Goal: Task Accomplishment & Management: Use online tool/utility

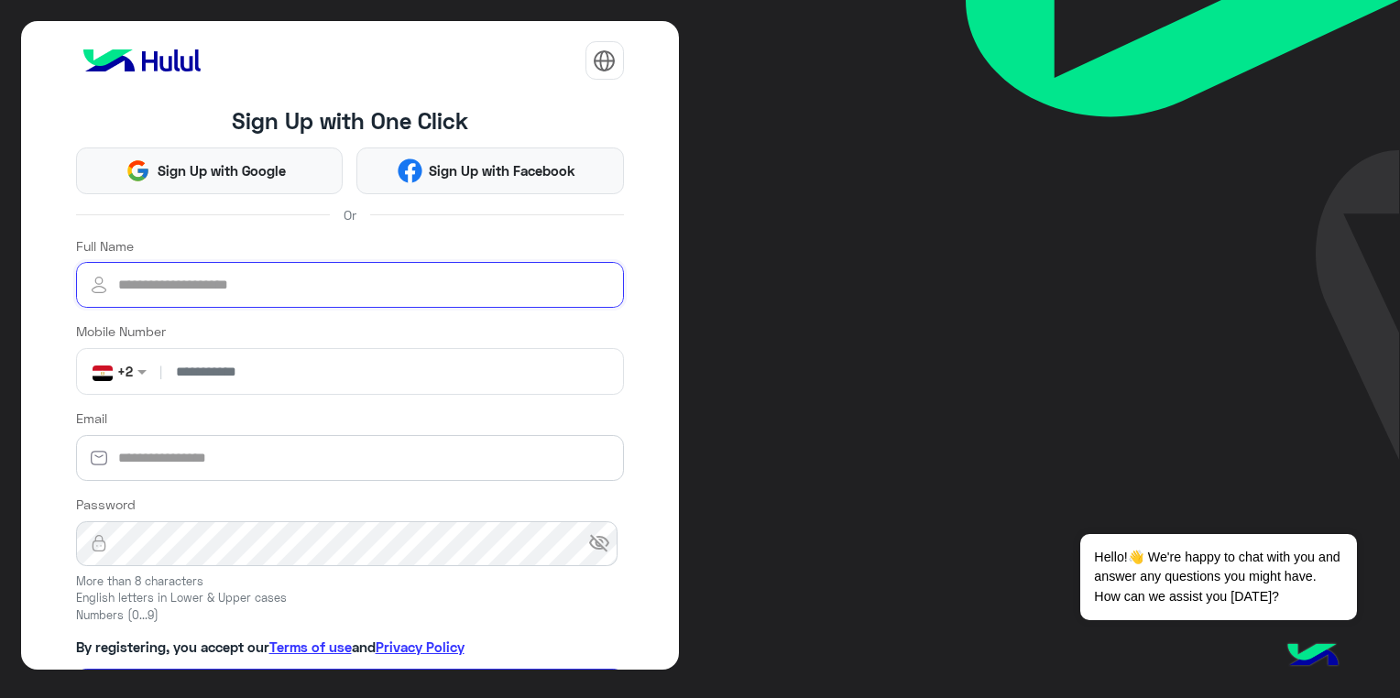
click at [197, 288] on input "Full Name" at bounding box center [350, 285] width 548 height 46
click at [808, 401] on div "Sign Up with One Click Sign Up with Google Sign Up with Facebook Or Full Name M…" at bounding box center [700, 349] width 1400 height 698
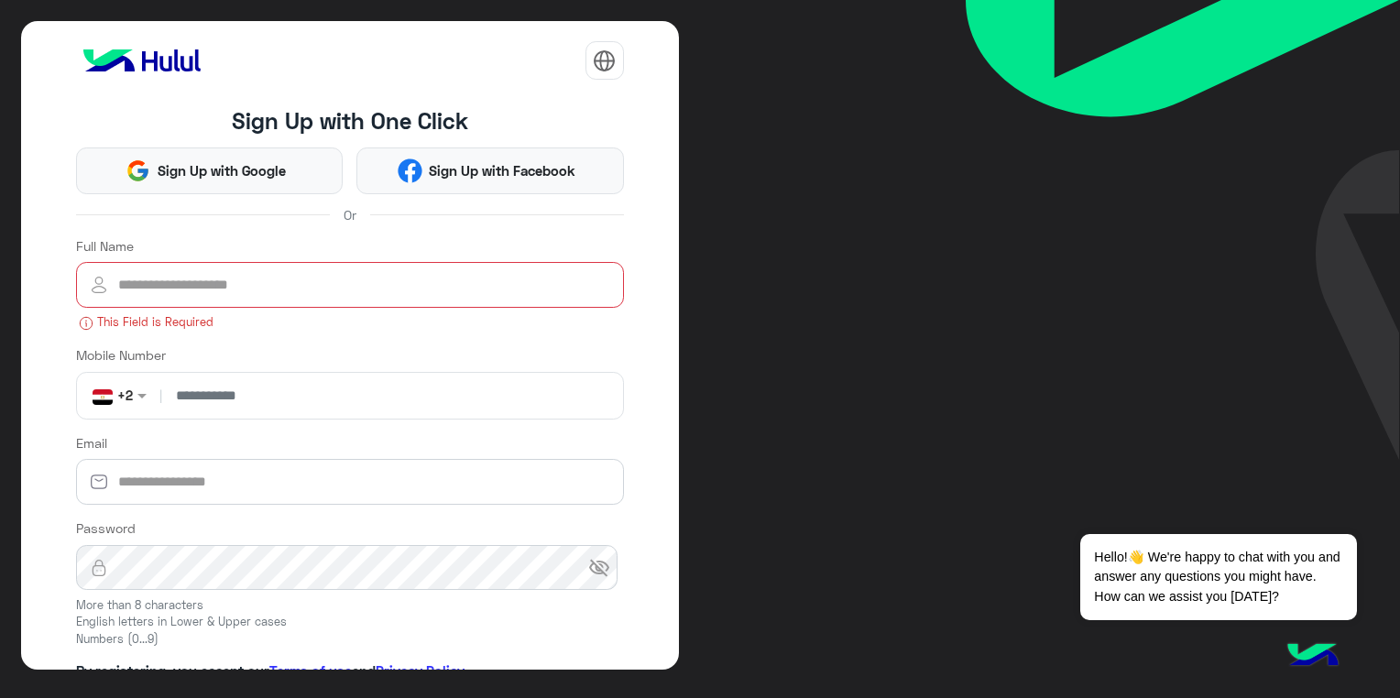
click at [770, 521] on div "Sign Up with One Click Sign Up with Google Sign Up with Facebook Or Full Name T…" at bounding box center [700, 349] width 1400 height 698
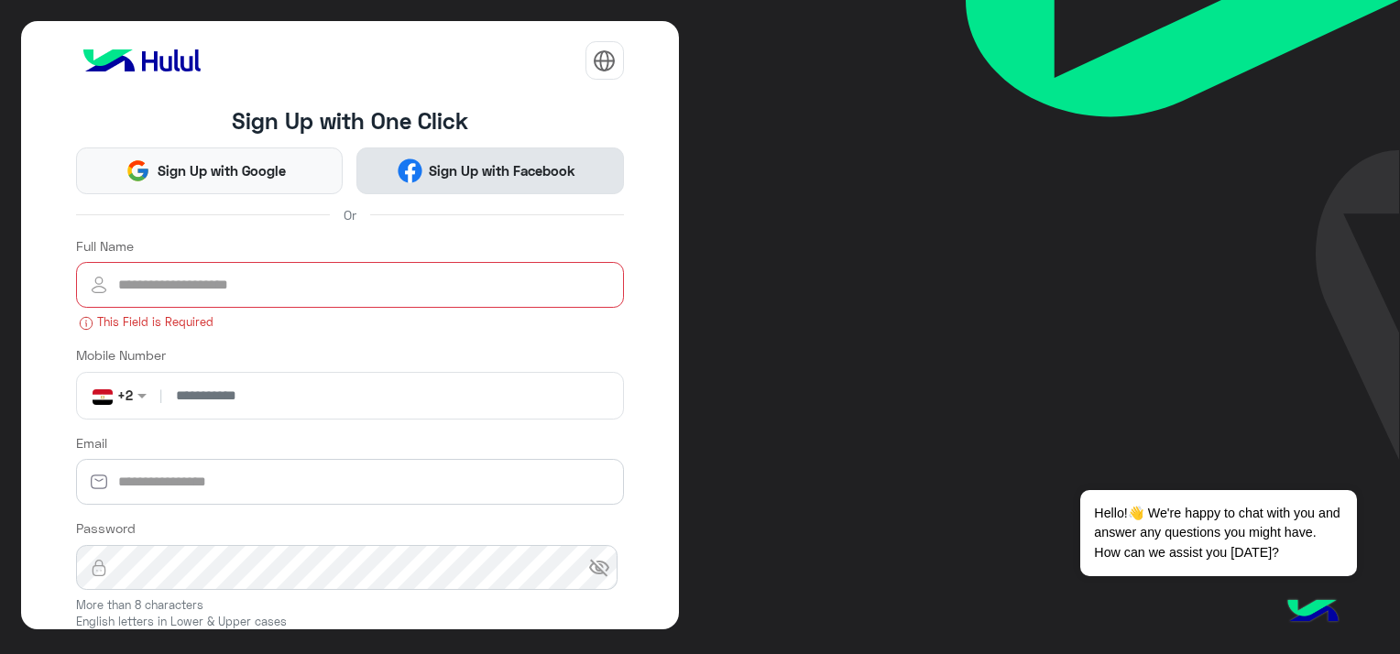
click at [423, 166] on span "Sign Up with Facebook" at bounding box center [503, 170] width 160 height 21
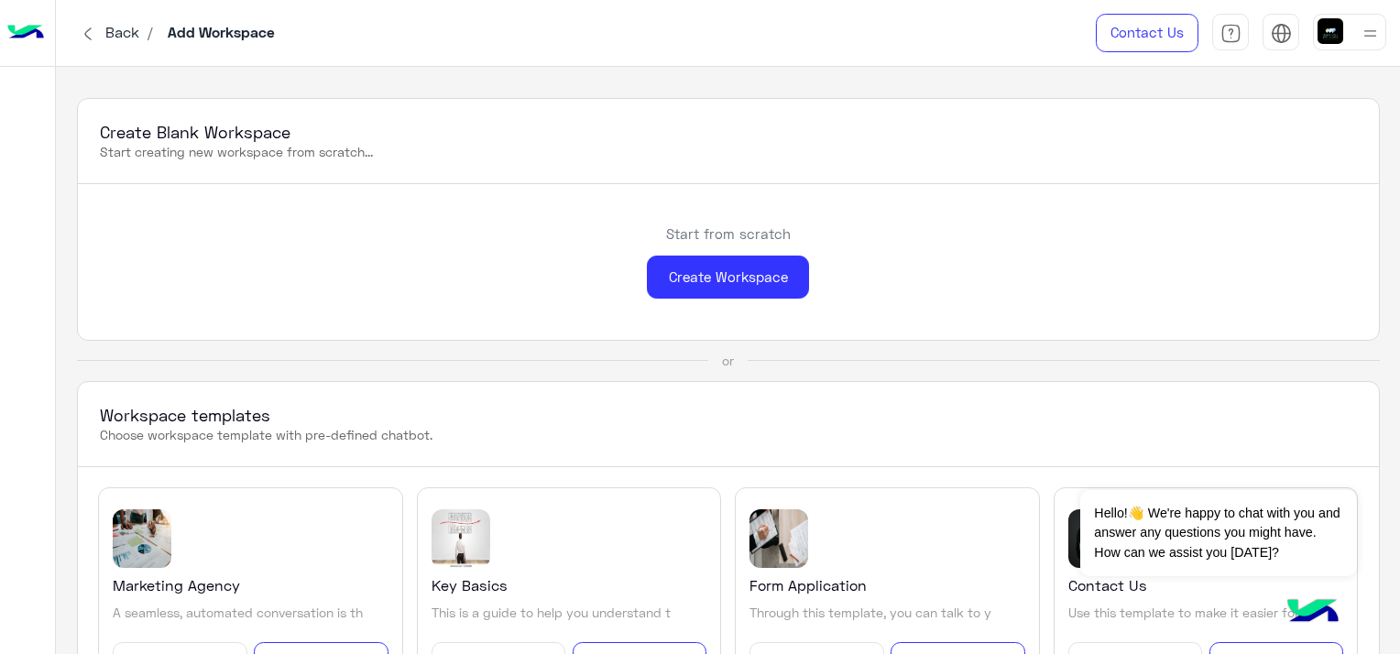
click at [119, 31] on span "Back" at bounding box center [123, 31] width 48 height 17
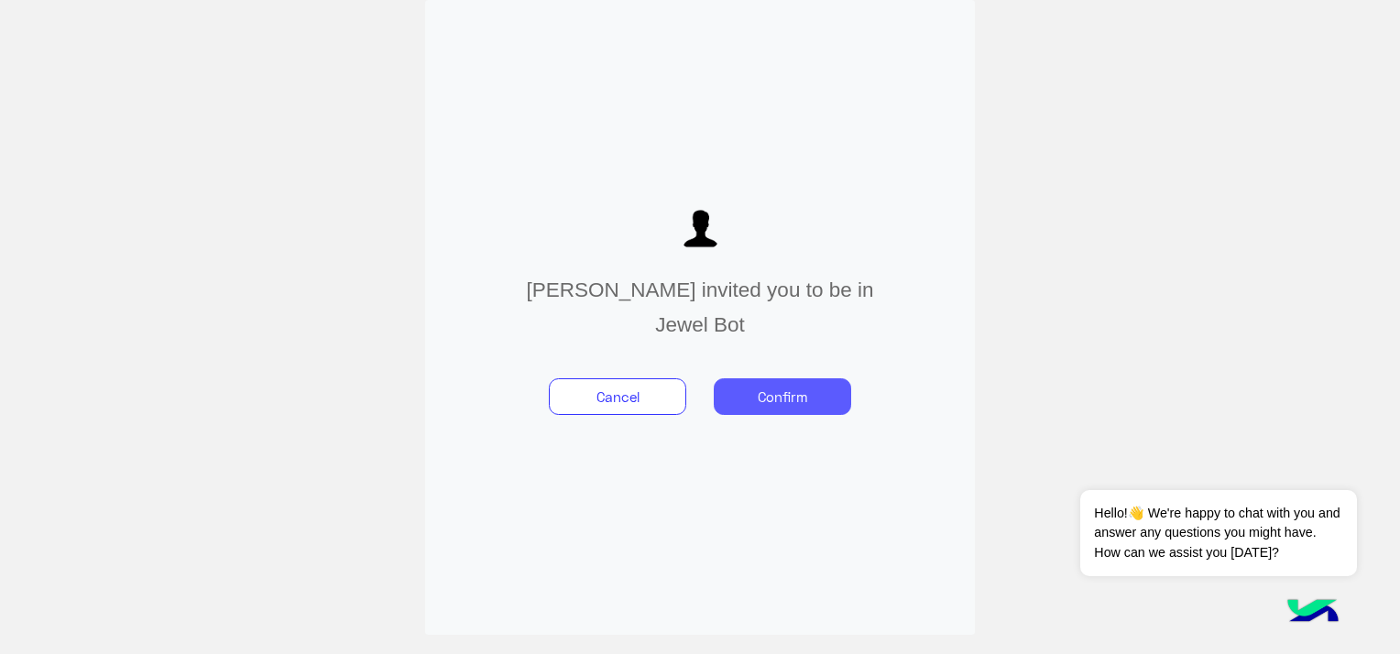
click at [797, 393] on button "Confirm" at bounding box center [782, 397] width 137 height 37
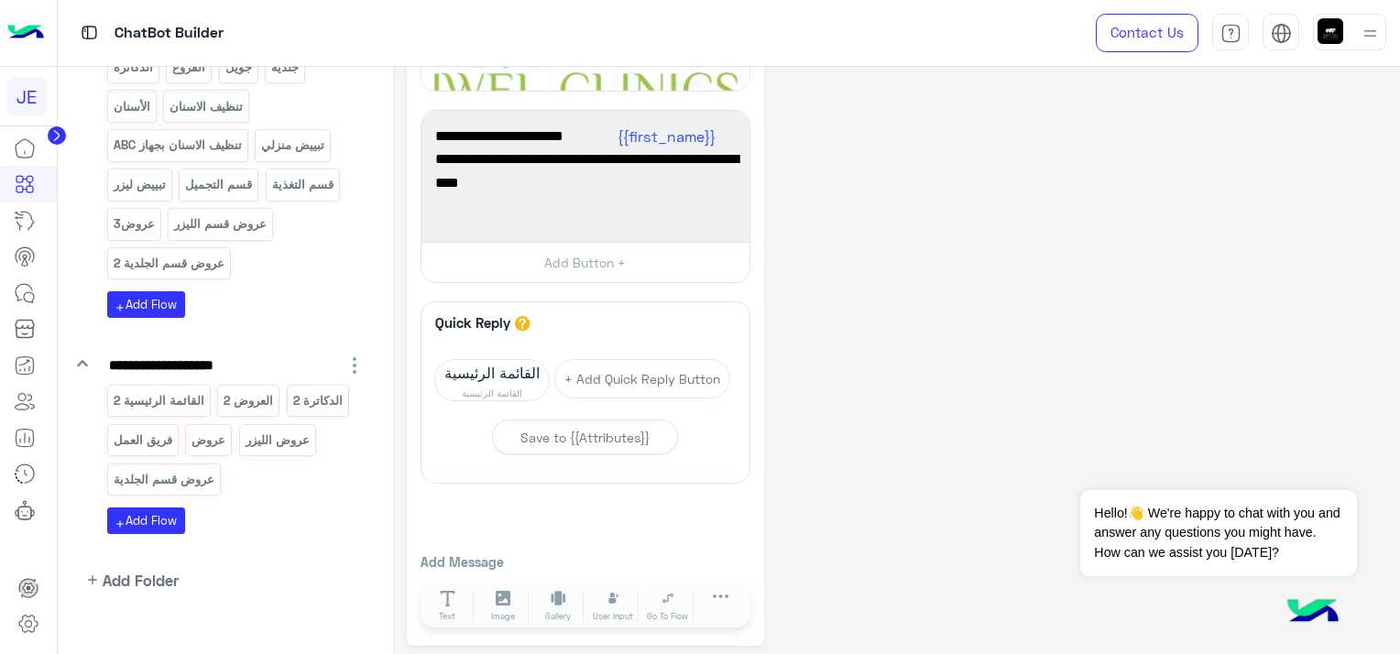
scroll to position [491, 0]
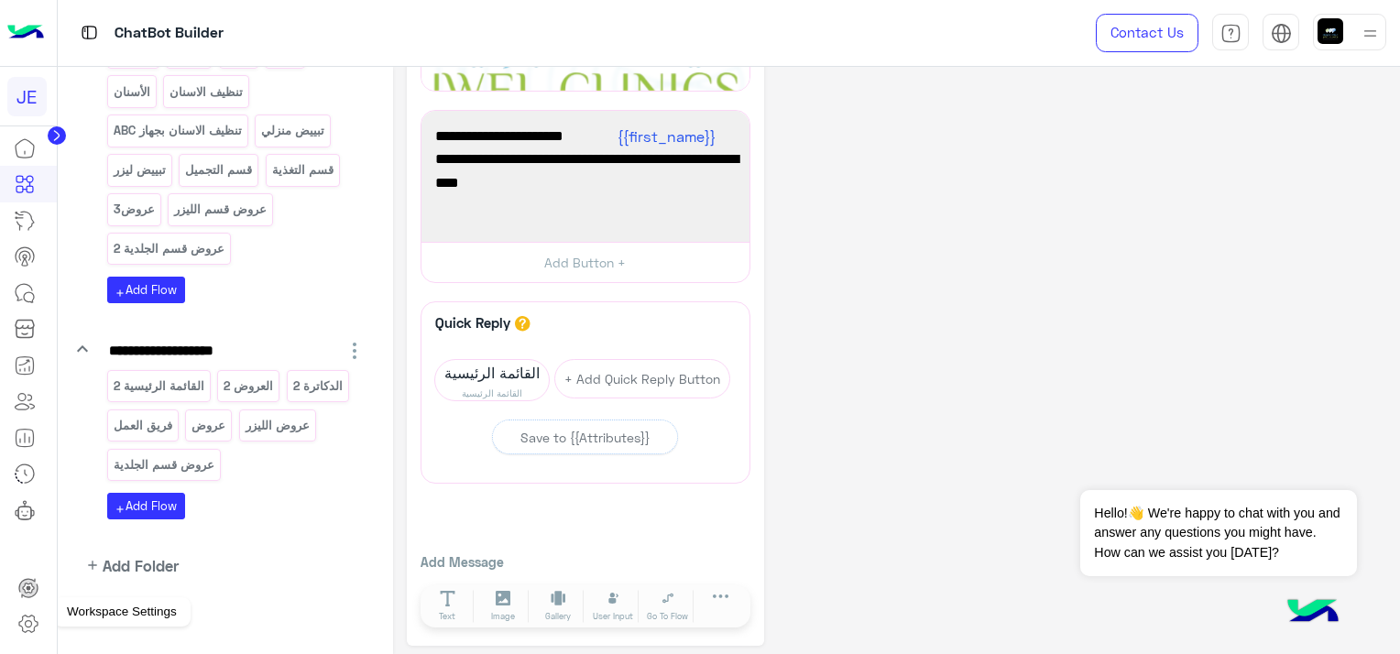
click at [24, 613] on icon at bounding box center [28, 624] width 22 height 22
click at [24, 614] on icon at bounding box center [28, 624] width 22 height 22
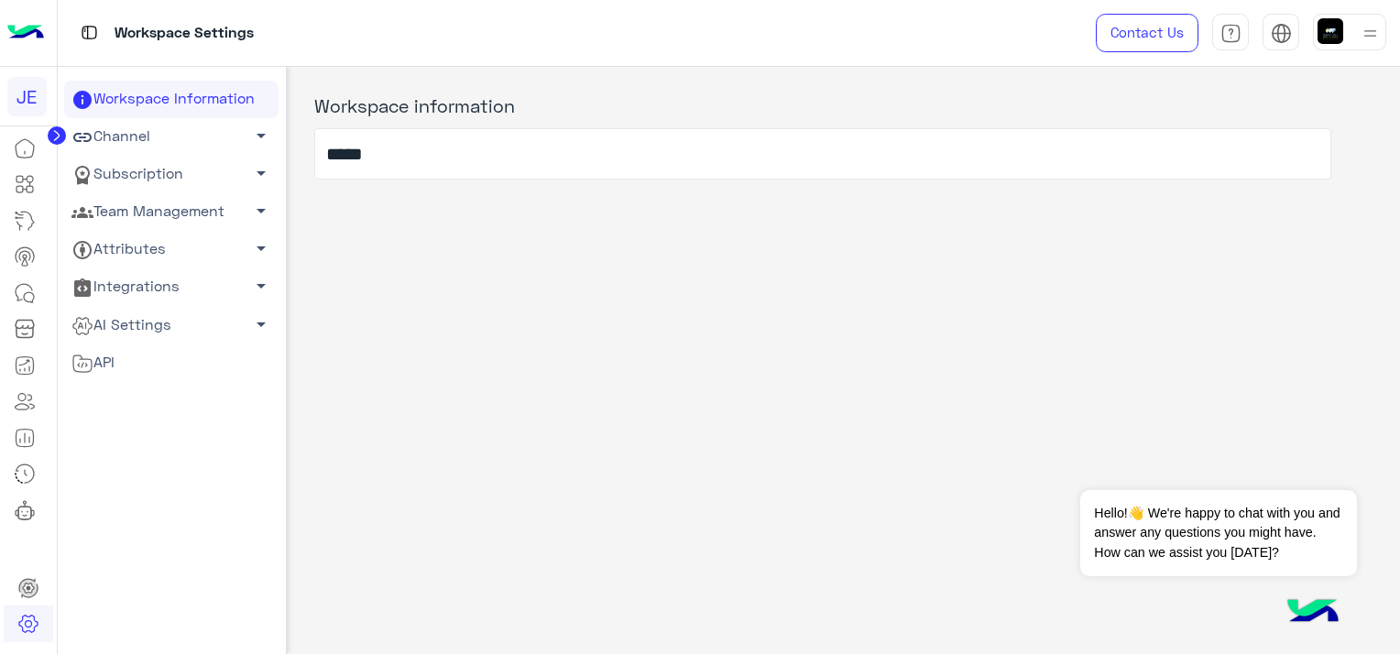
click at [150, 132] on link "Channel arrow_drop_down" at bounding box center [171, 137] width 214 height 38
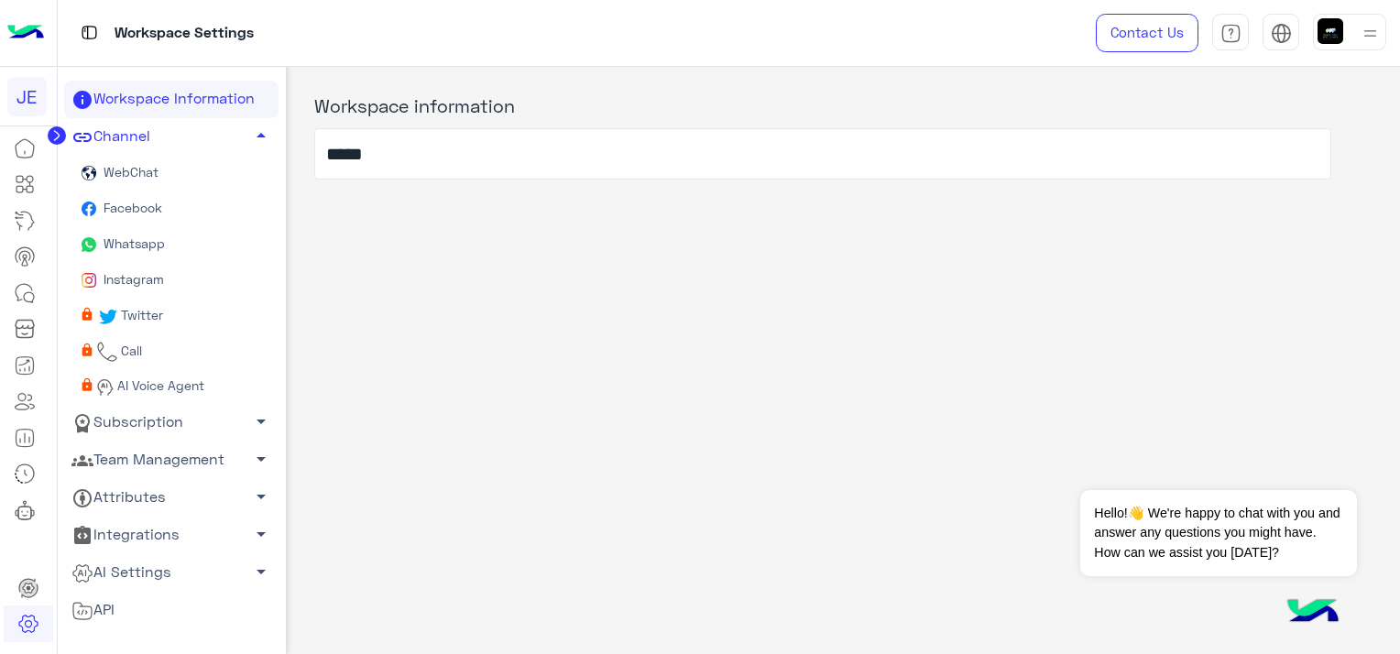
click at [157, 236] on span "Whatsapp" at bounding box center [132, 244] width 65 height 16
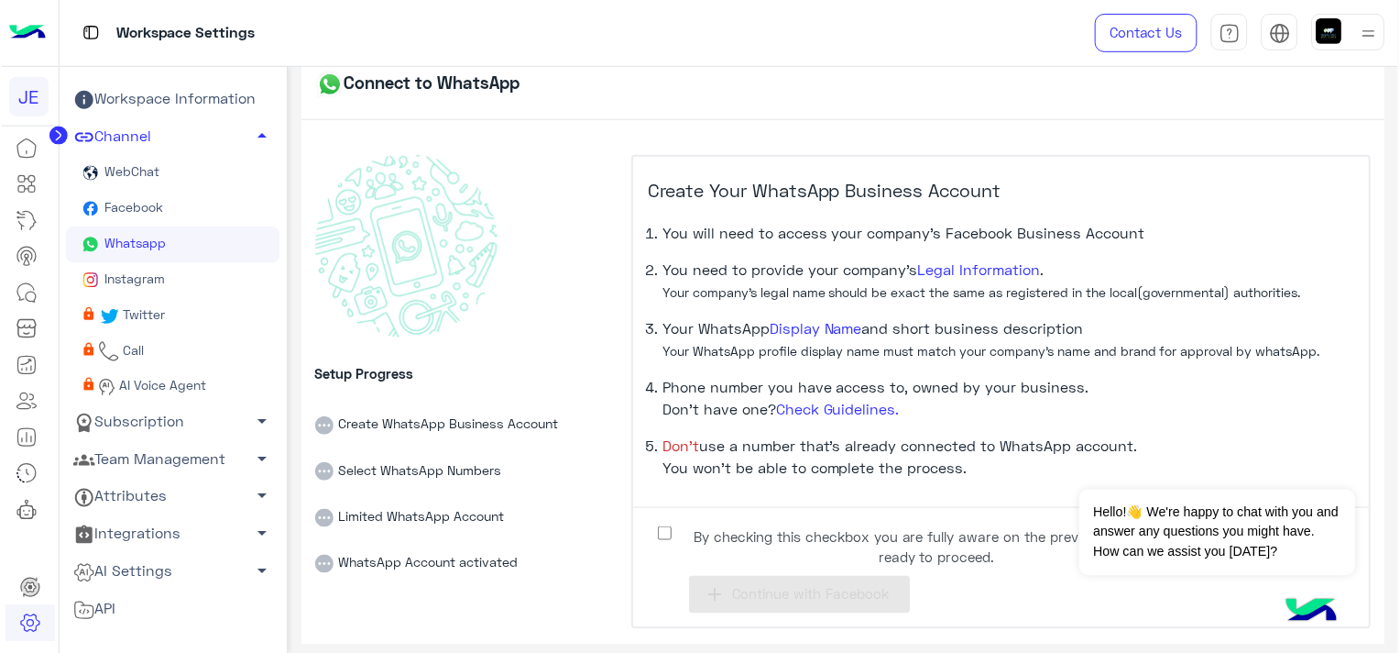
scroll to position [15, 0]
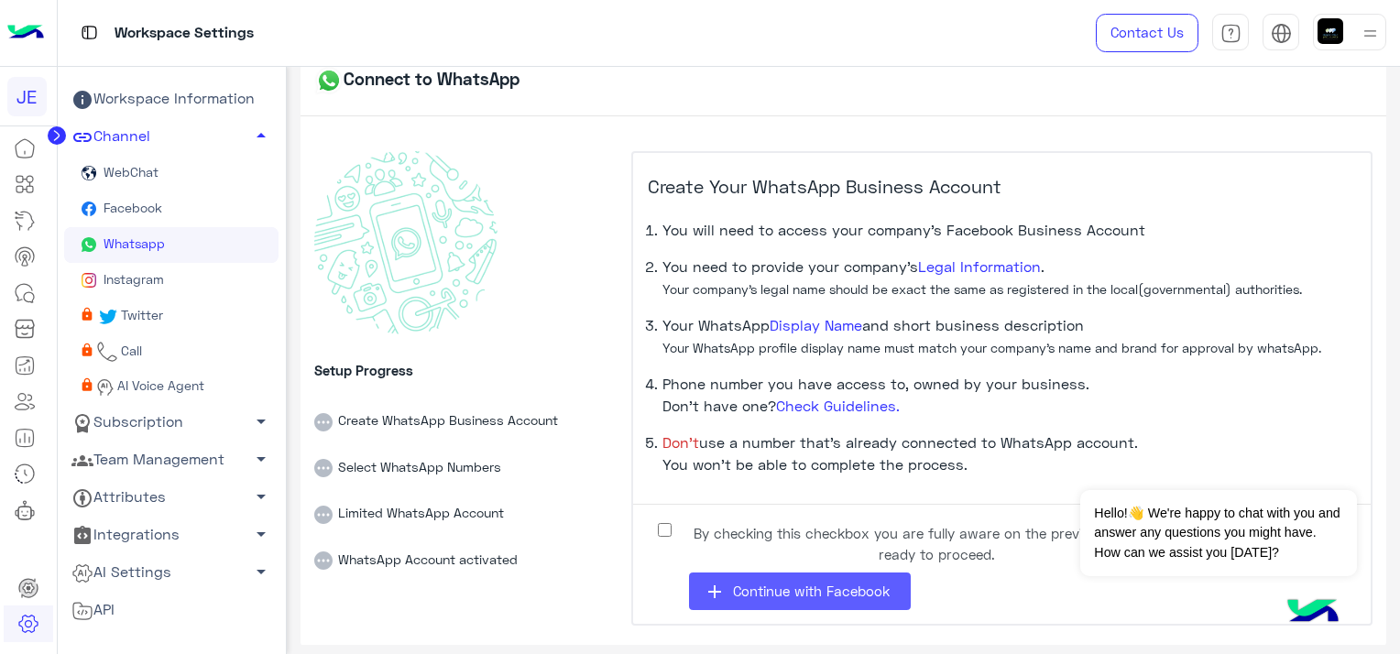
click at [851, 594] on span "Continue with Facebook" at bounding box center [811, 591] width 157 height 16
click at [833, 591] on span "Continue with Facebook" at bounding box center [811, 591] width 157 height 16
click at [205, 601] on div "API" at bounding box center [171, 610] width 201 height 24
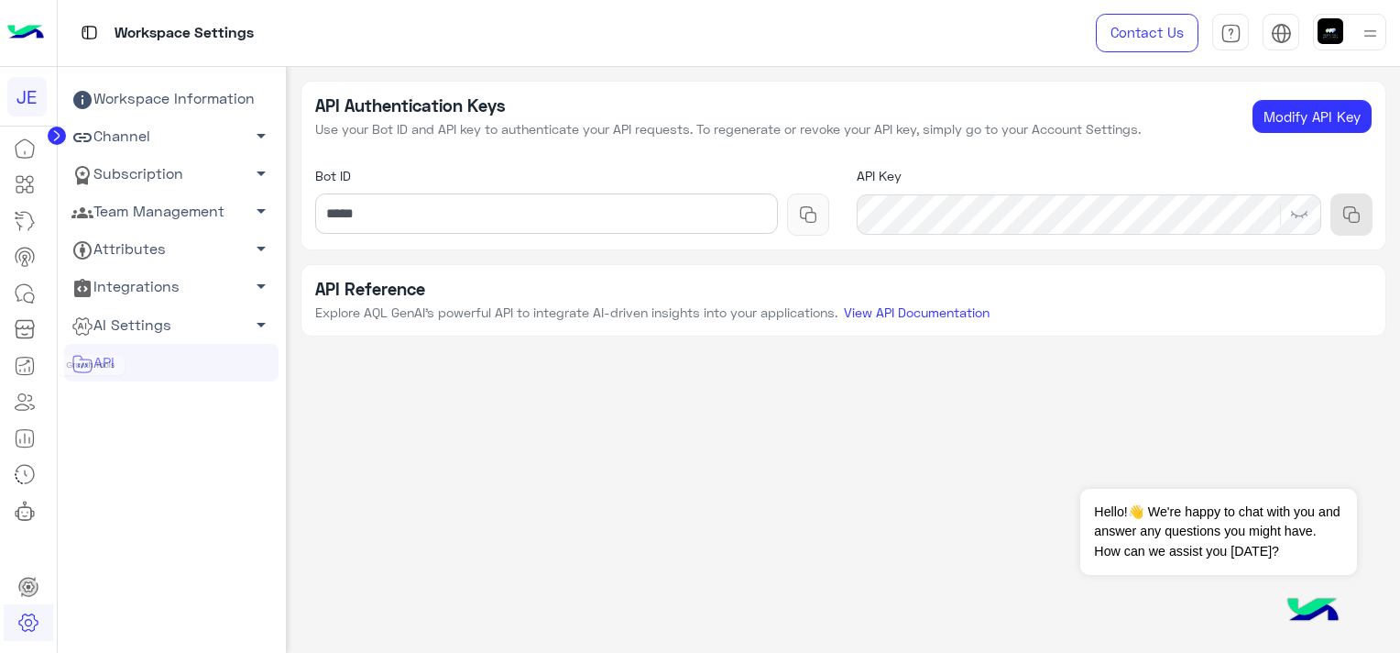
click at [28, 360] on icon at bounding box center [23, 362] width 11 height 6
click at [158, 327] on link "AI Settings arrow_drop_down" at bounding box center [171, 325] width 214 height 38
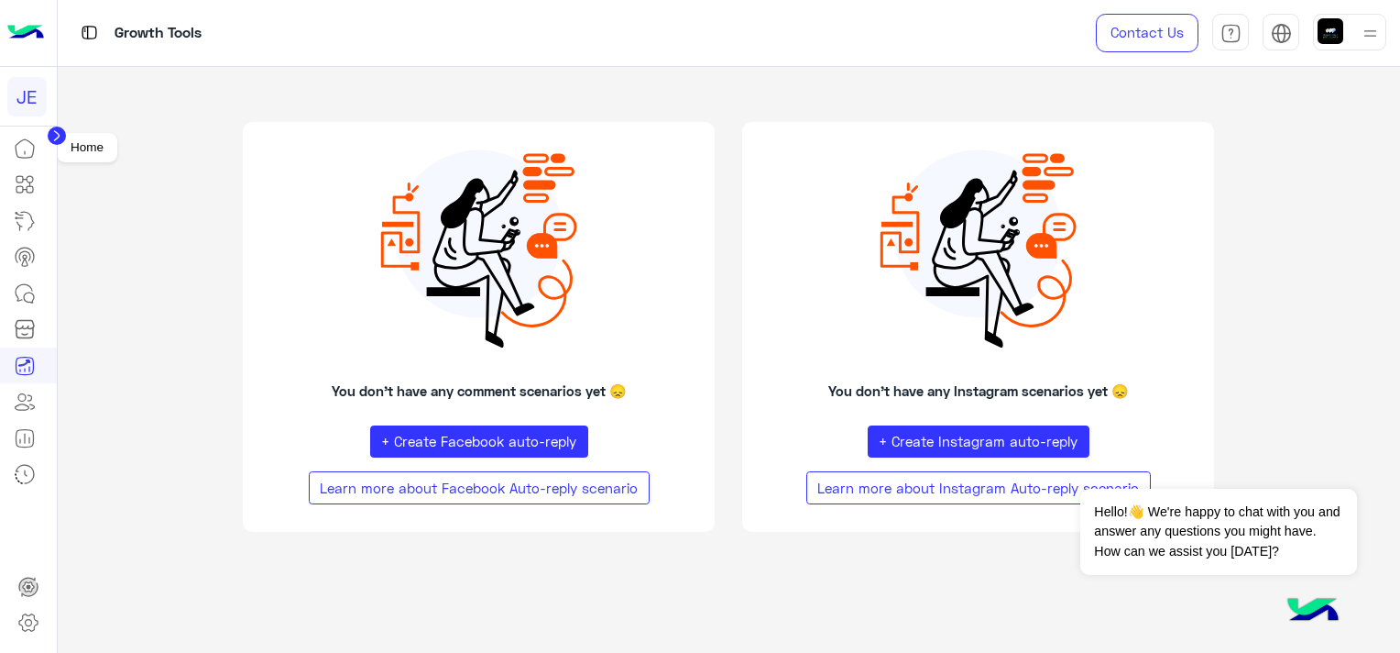
click at [23, 145] on icon at bounding box center [25, 148] width 22 height 22
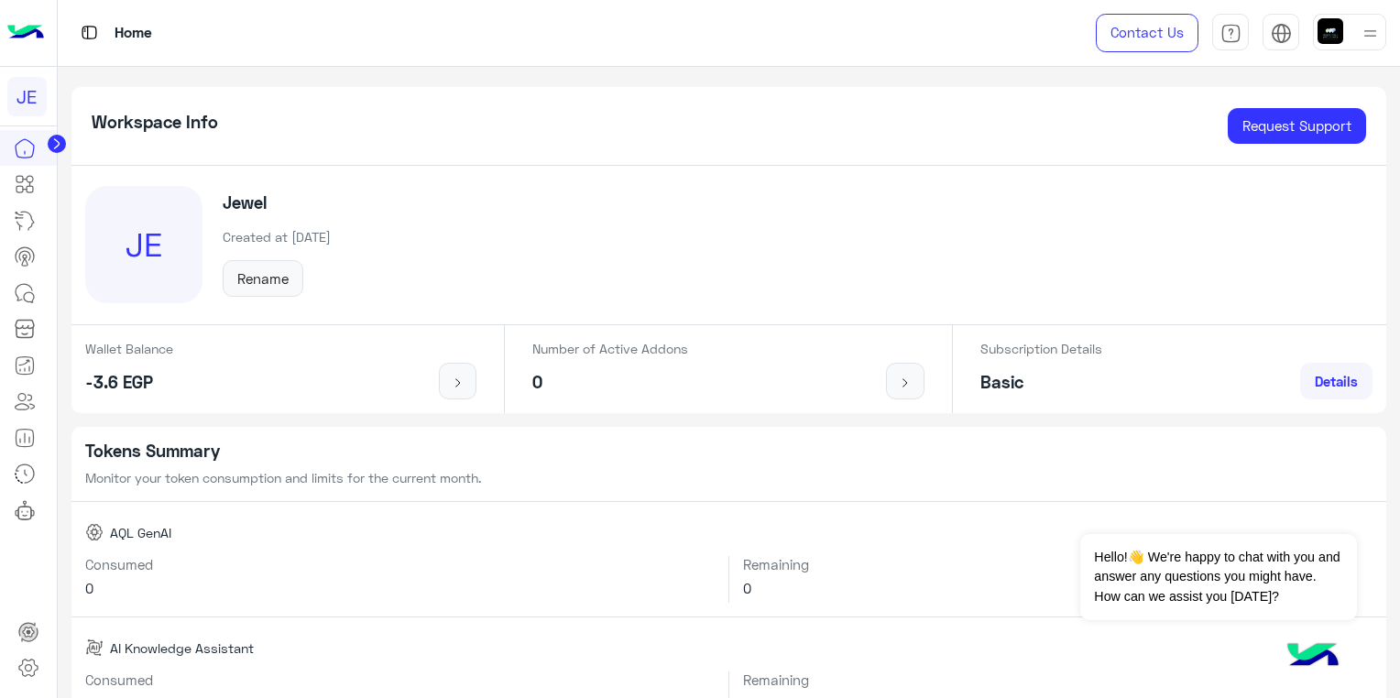
click at [882, 193] on div "JE Jewel Created at 27/8/2025 Rename" at bounding box center [729, 245] width 1316 height 159
click at [32, 149] on icon at bounding box center [25, 148] width 22 height 22
click at [29, 91] on div "JE" at bounding box center [26, 96] width 39 height 39
drag, startPoint x: 71, startPoint y: 92, endPoint x: 118, endPoint y: 89, distance: 47.7
drag, startPoint x: 118, startPoint y: 89, endPoint x: 594, endPoint y: 240, distance: 499.1
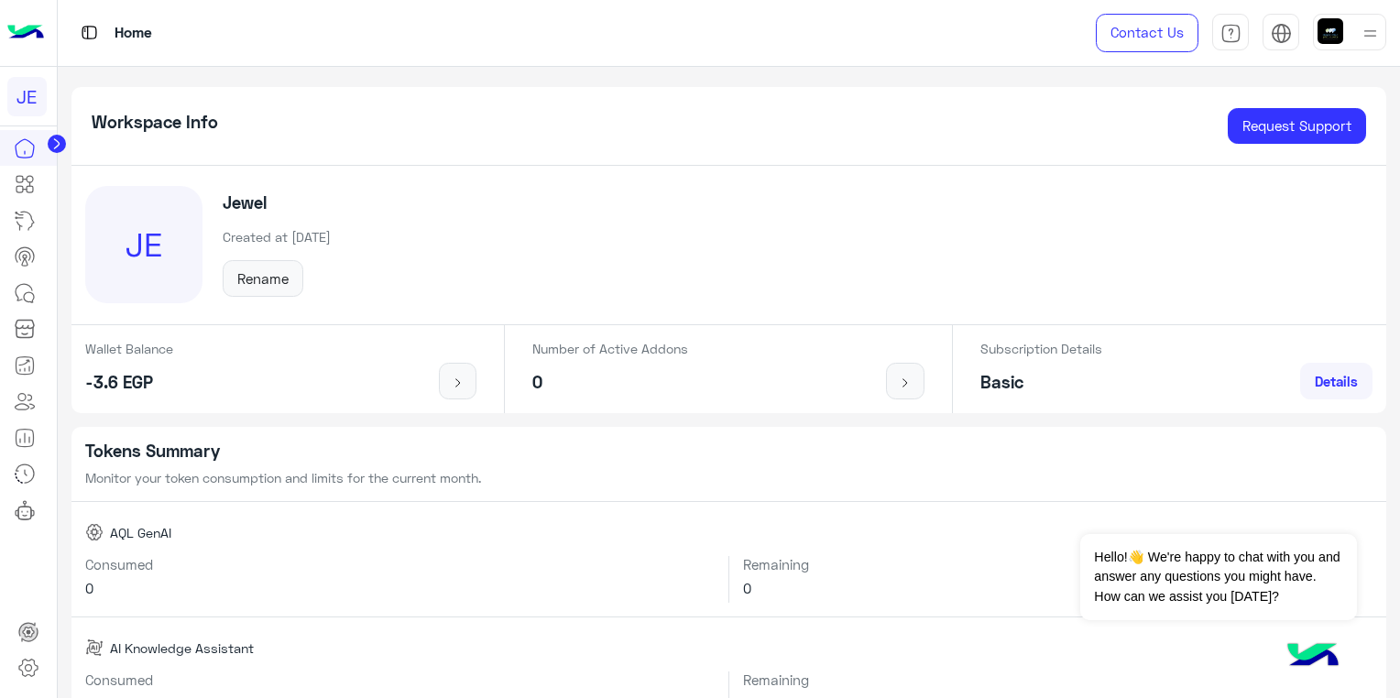
click at [594, 240] on div "JE Jewel Created at 27/8/2025 Rename" at bounding box center [729, 245] width 1316 height 159
click at [734, 213] on div "JE Jewel Created at 27/8/2025 Rename" at bounding box center [729, 245] width 1316 height 159
click at [277, 277] on button "Rename" at bounding box center [263, 278] width 81 height 37
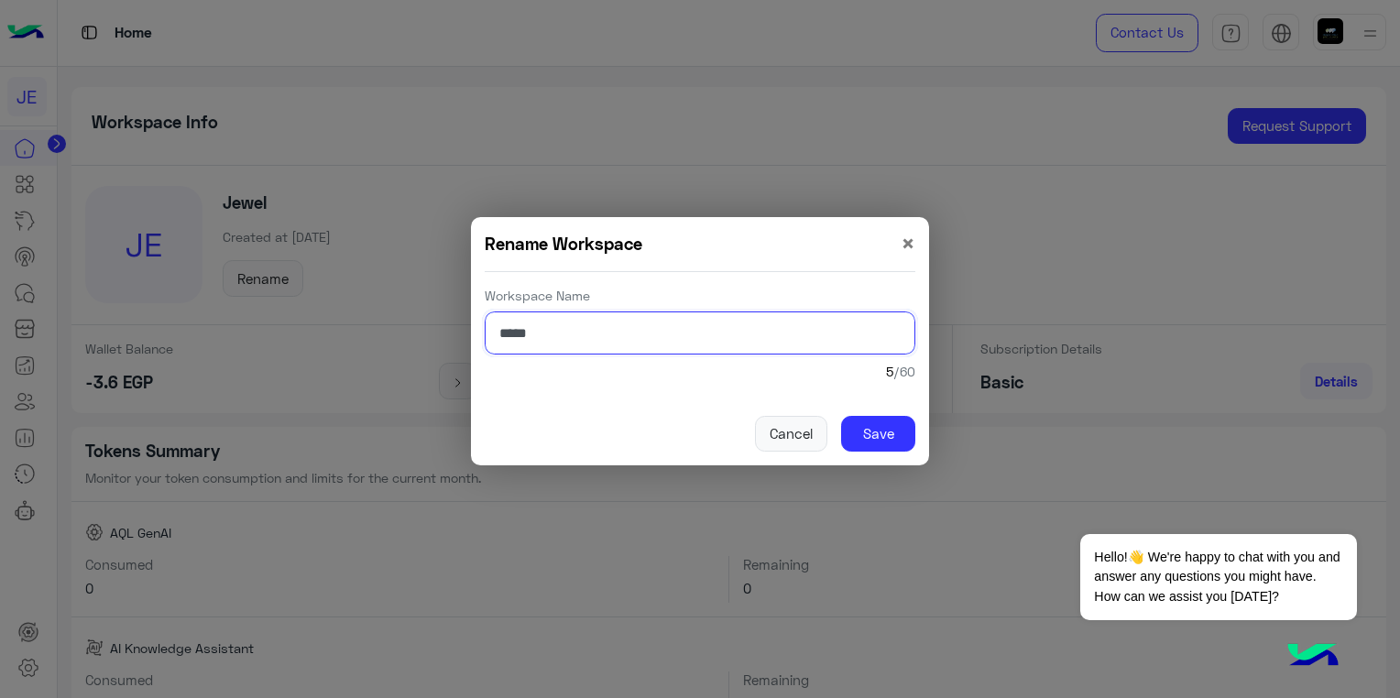
click at [521, 337] on input "*****" at bounding box center [700, 333] width 431 height 43
click at [495, 342] on input "****" at bounding box center [700, 333] width 431 height 43
type input "****"
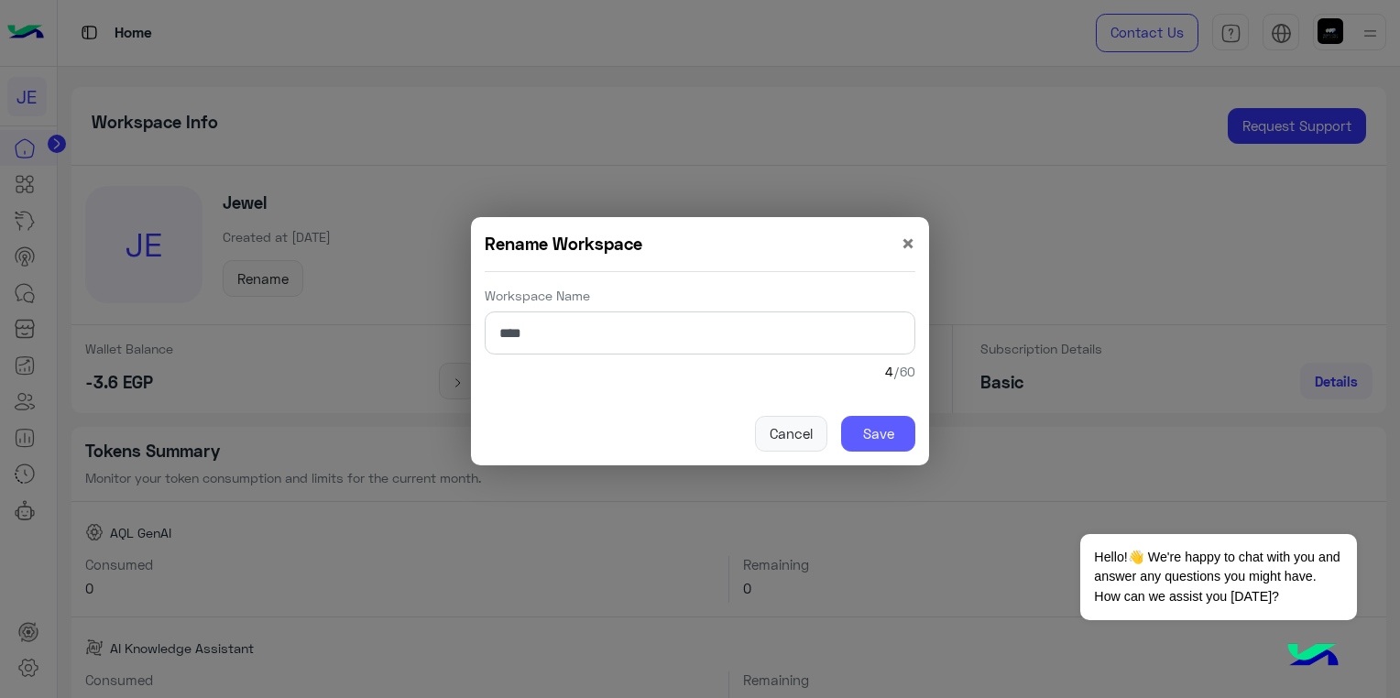
click at [872, 435] on button "Save" at bounding box center [878, 434] width 74 height 37
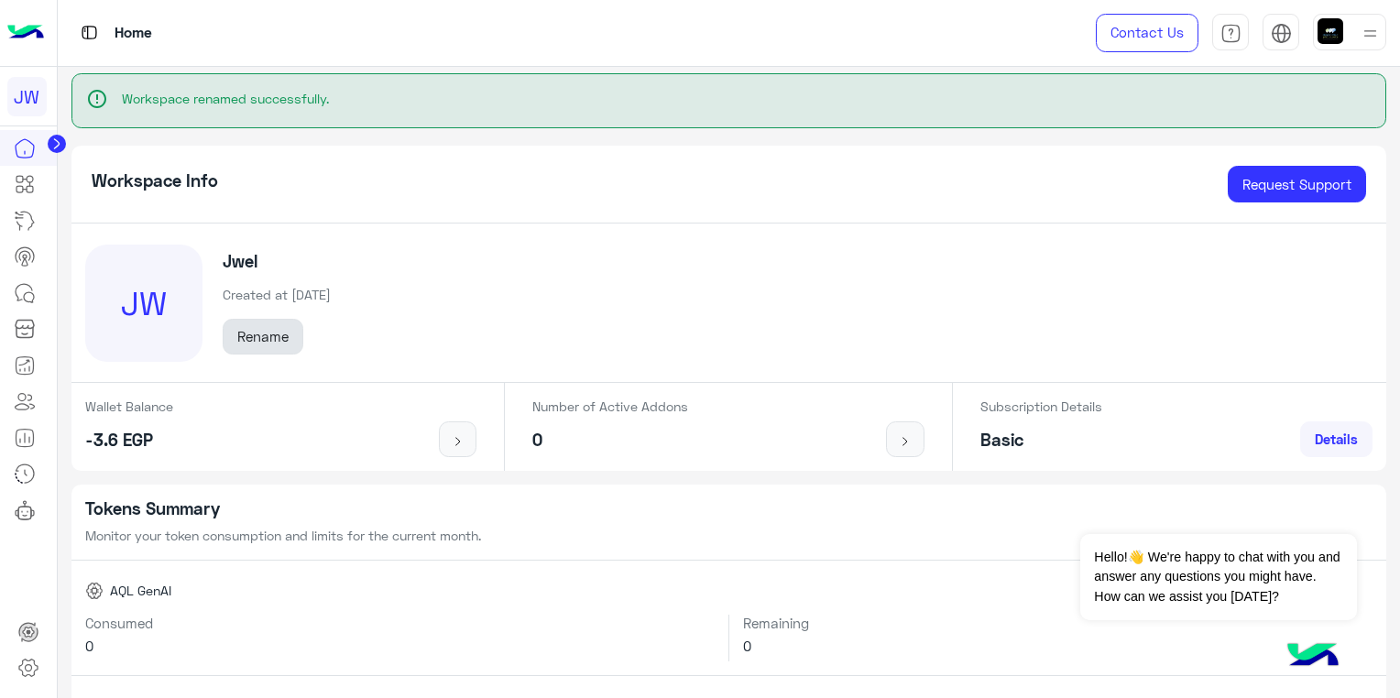
click at [274, 342] on button "Rename" at bounding box center [263, 337] width 81 height 37
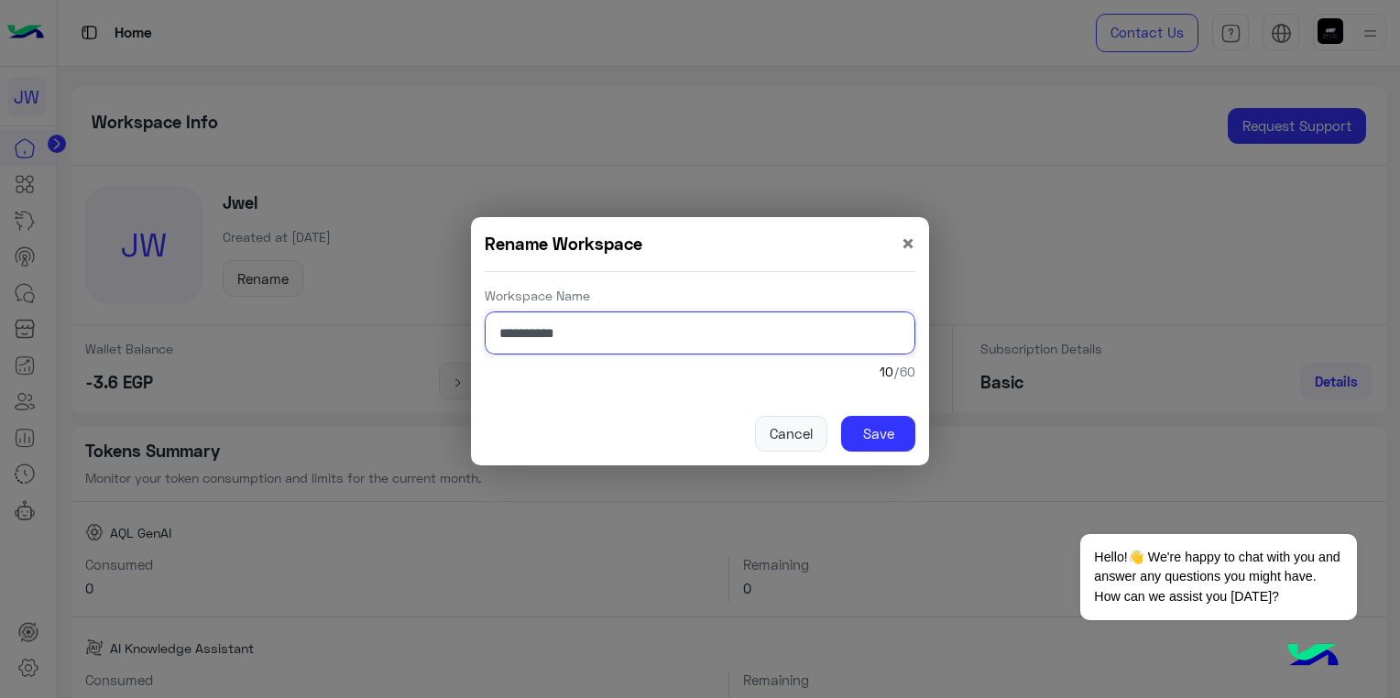
type input "**********"
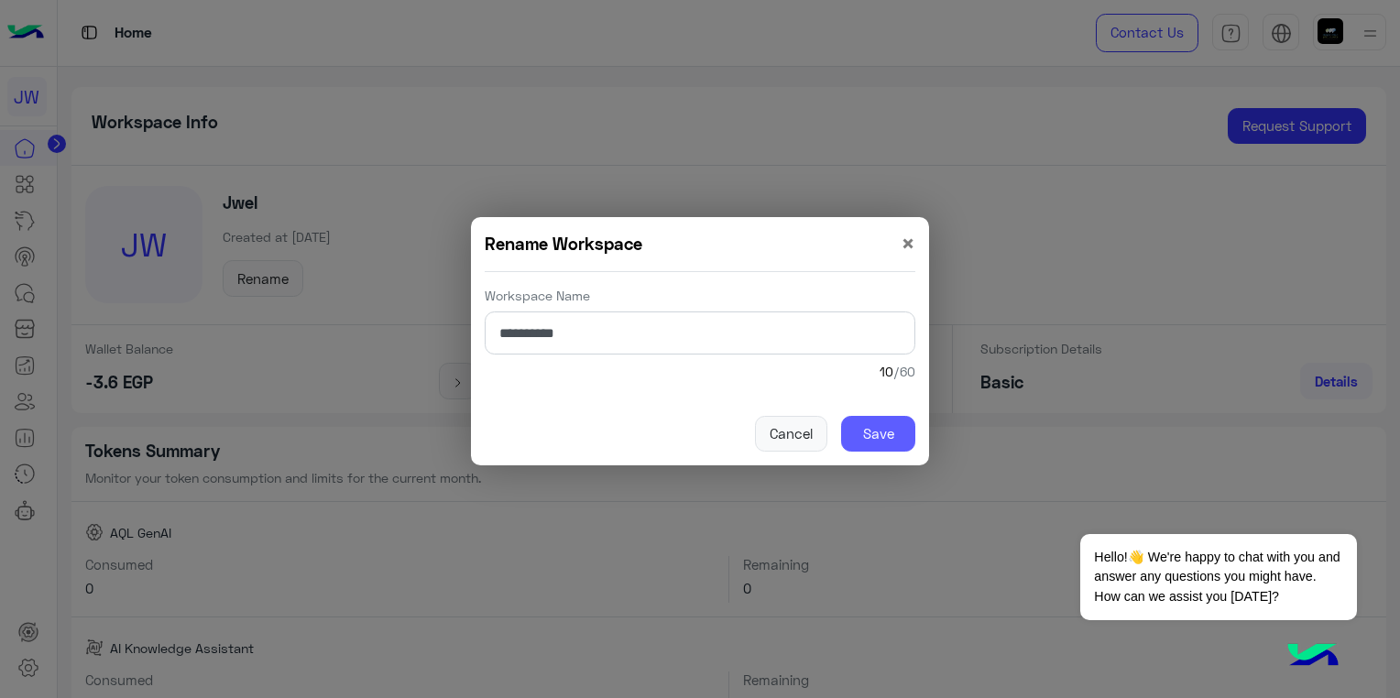
click at [898, 422] on button "Save" at bounding box center [878, 434] width 74 height 37
click at [880, 441] on button "Save" at bounding box center [878, 434] width 74 height 37
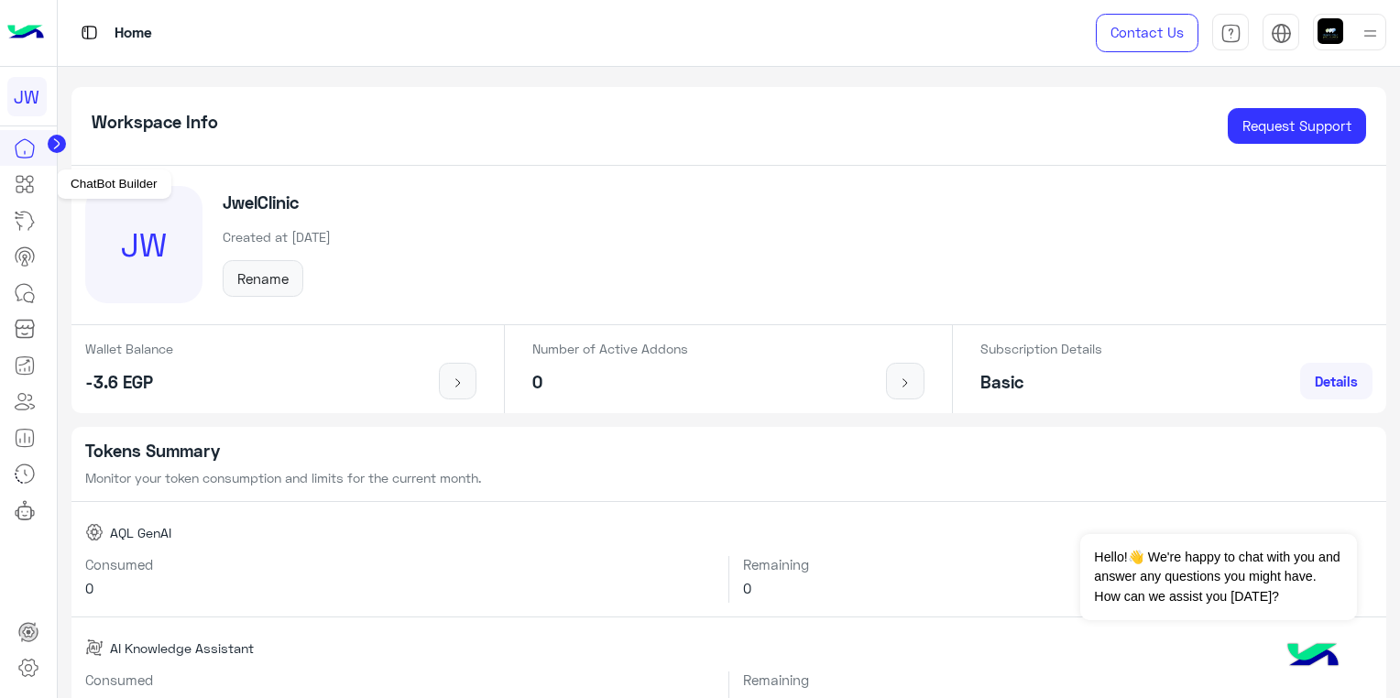
click at [33, 182] on icon at bounding box center [25, 184] width 22 height 22
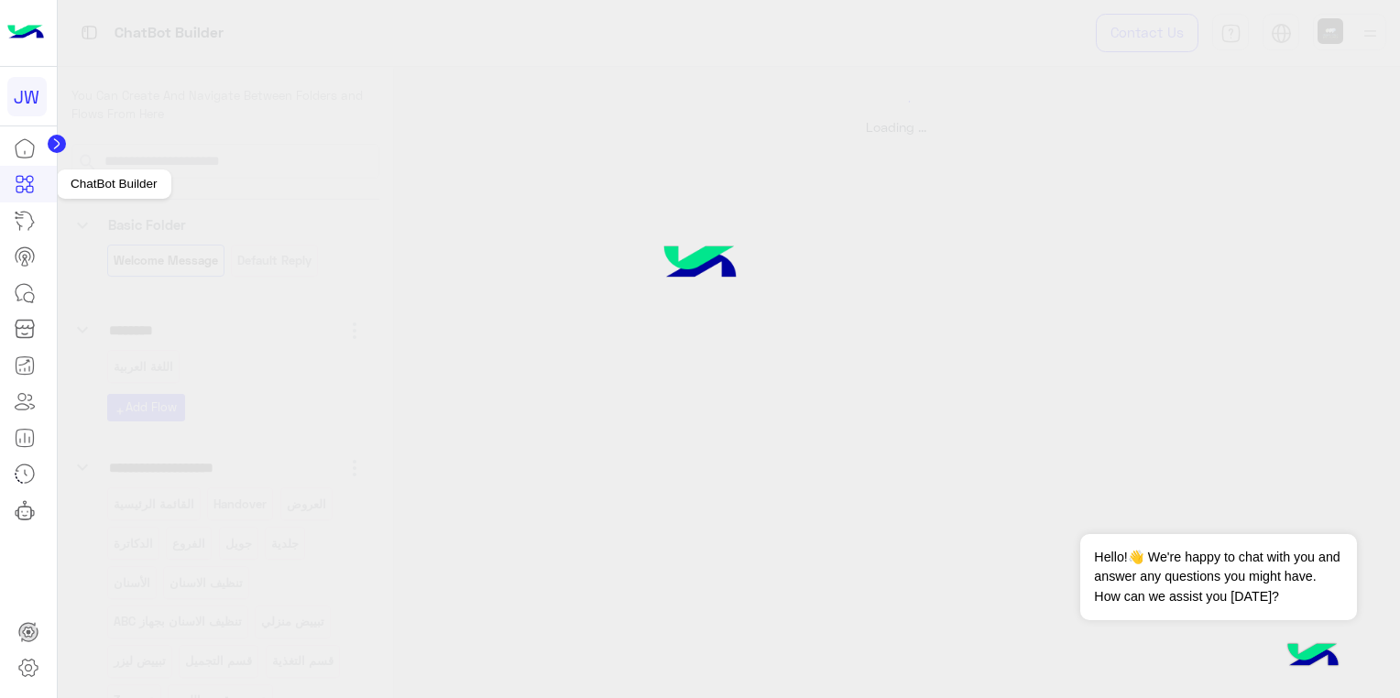
click at [28, 179] on icon at bounding box center [25, 184] width 22 height 22
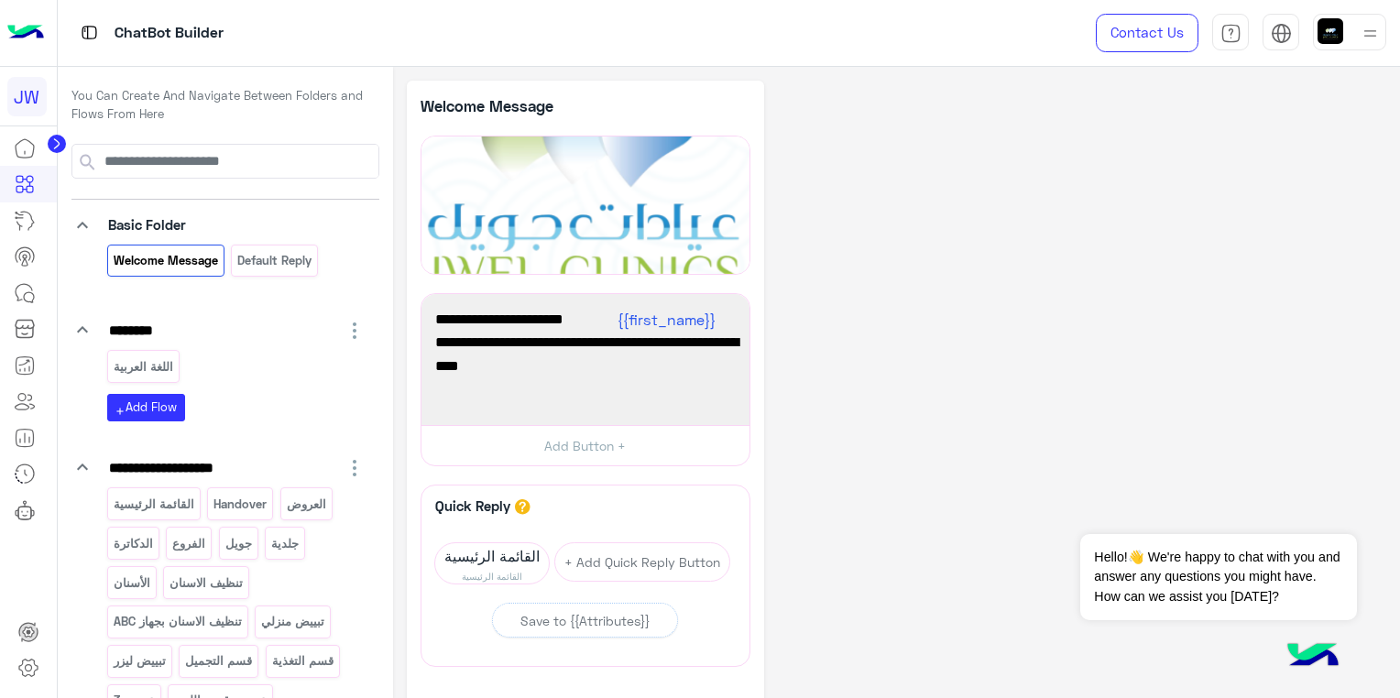
scroll to position [92, 0]
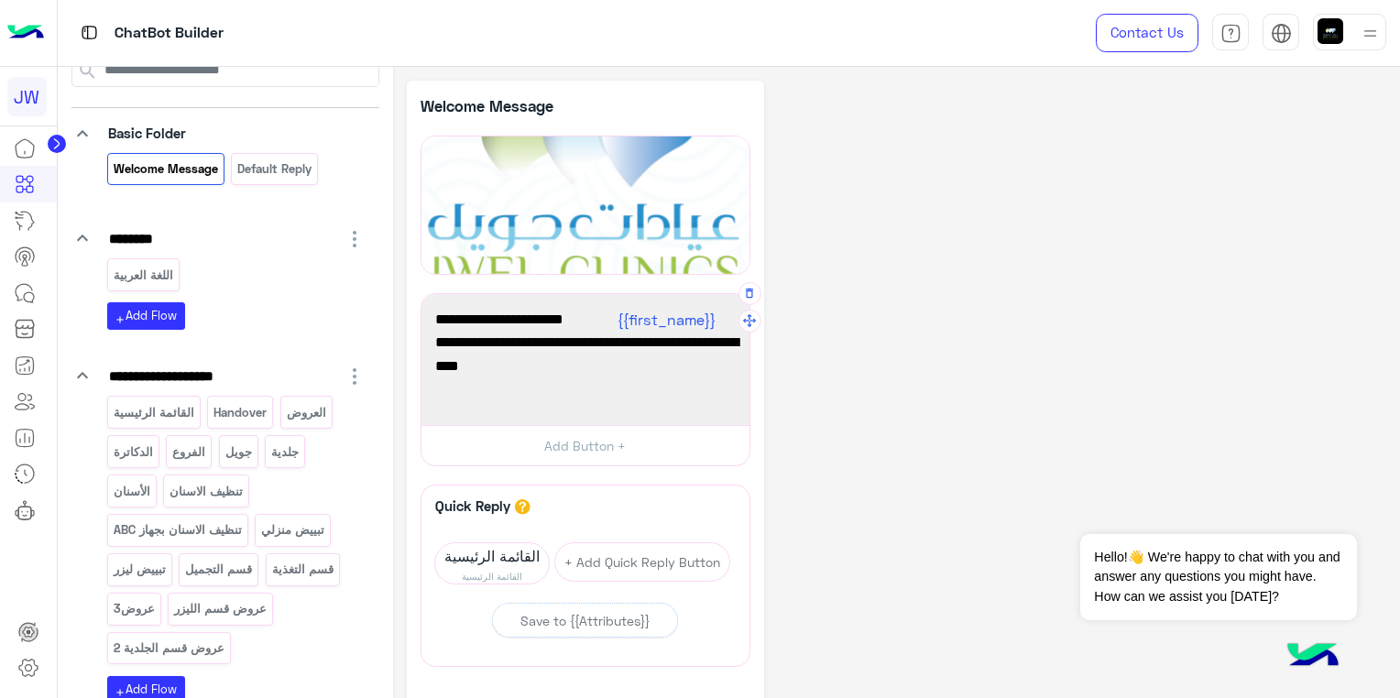
click at [518, 384] on div "أهلاً {{first_name}} 👋 شكرًا لتواصلك مع عيادات جويل ! وش حاب نساعدك فيه اليوم؟ 😊" at bounding box center [585, 360] width 315 height 118
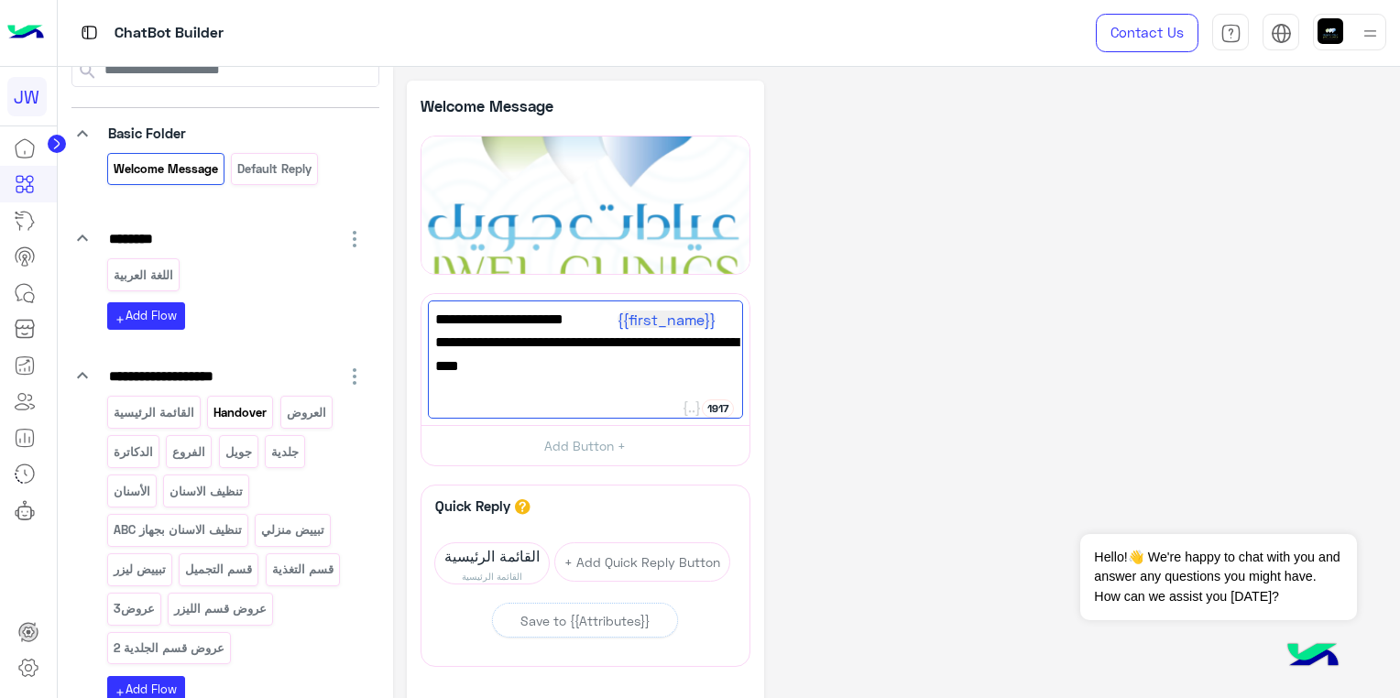
click at [247, 414] on p "Handover" at bounding box center [241, 412] width 56 height 21
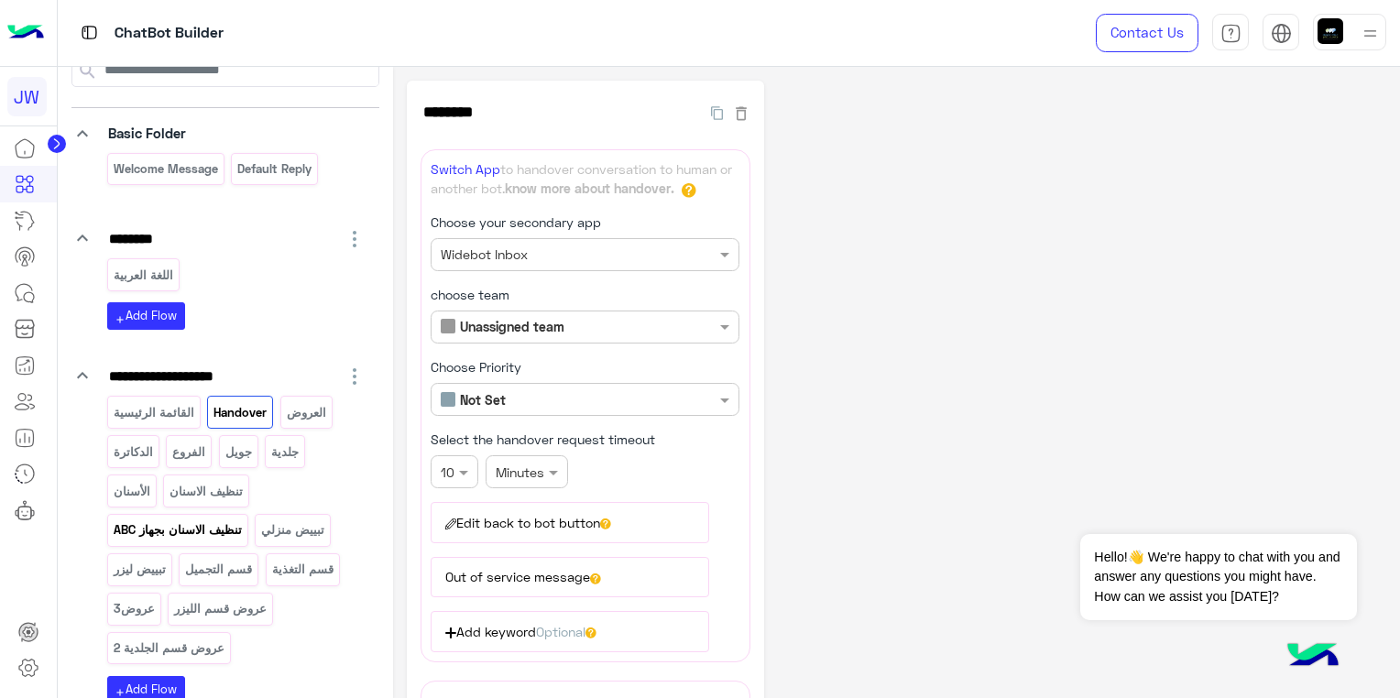
click at [231, 533] on p "تنظيف الاسنان بجهاز ABC" at bounding box center [177, 530] width 131 height 21
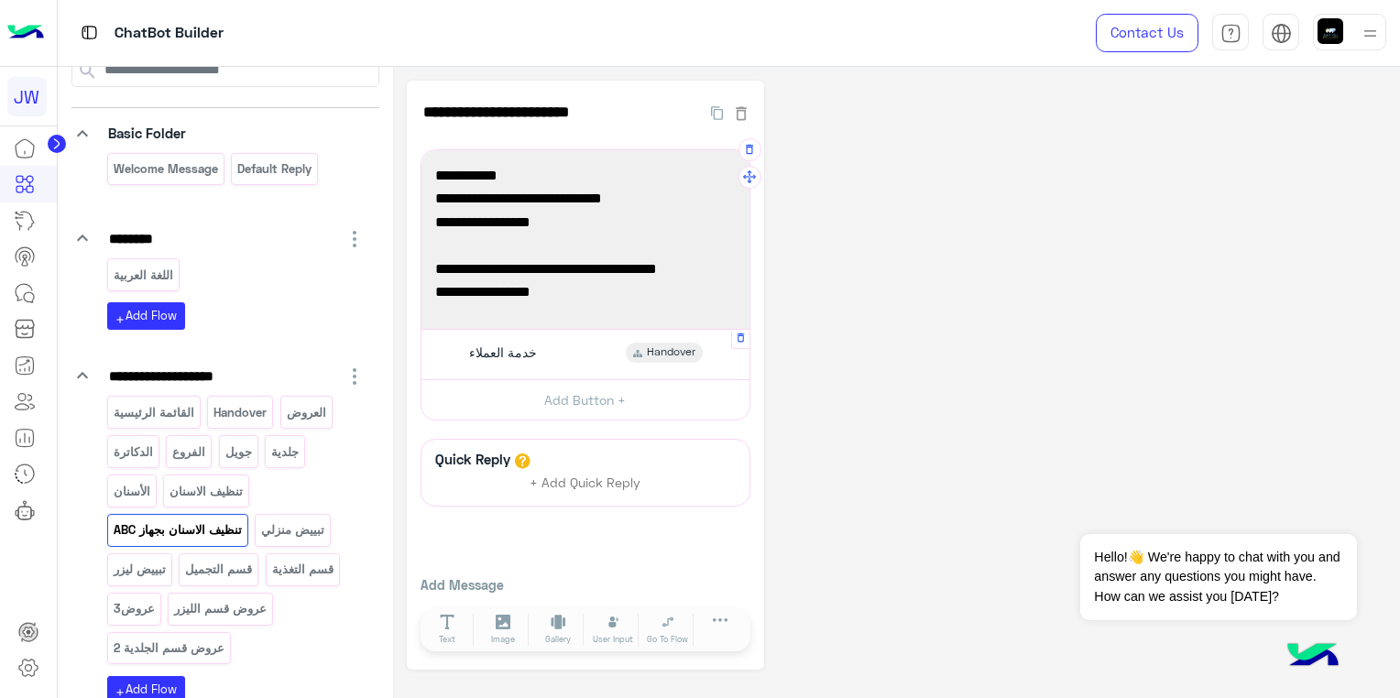
click at [684, 356] on span "Handover" at bounding box center [671, 353] width 49 height 16
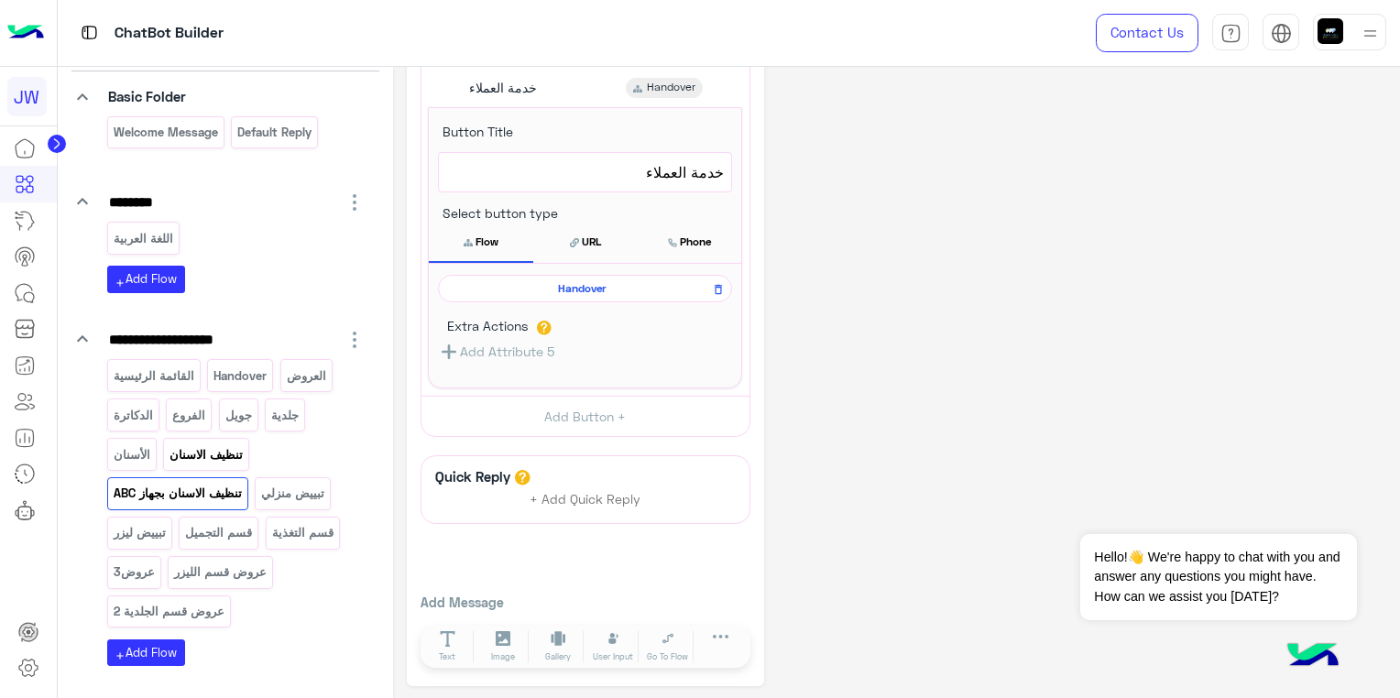
scroll to position [0, 0]
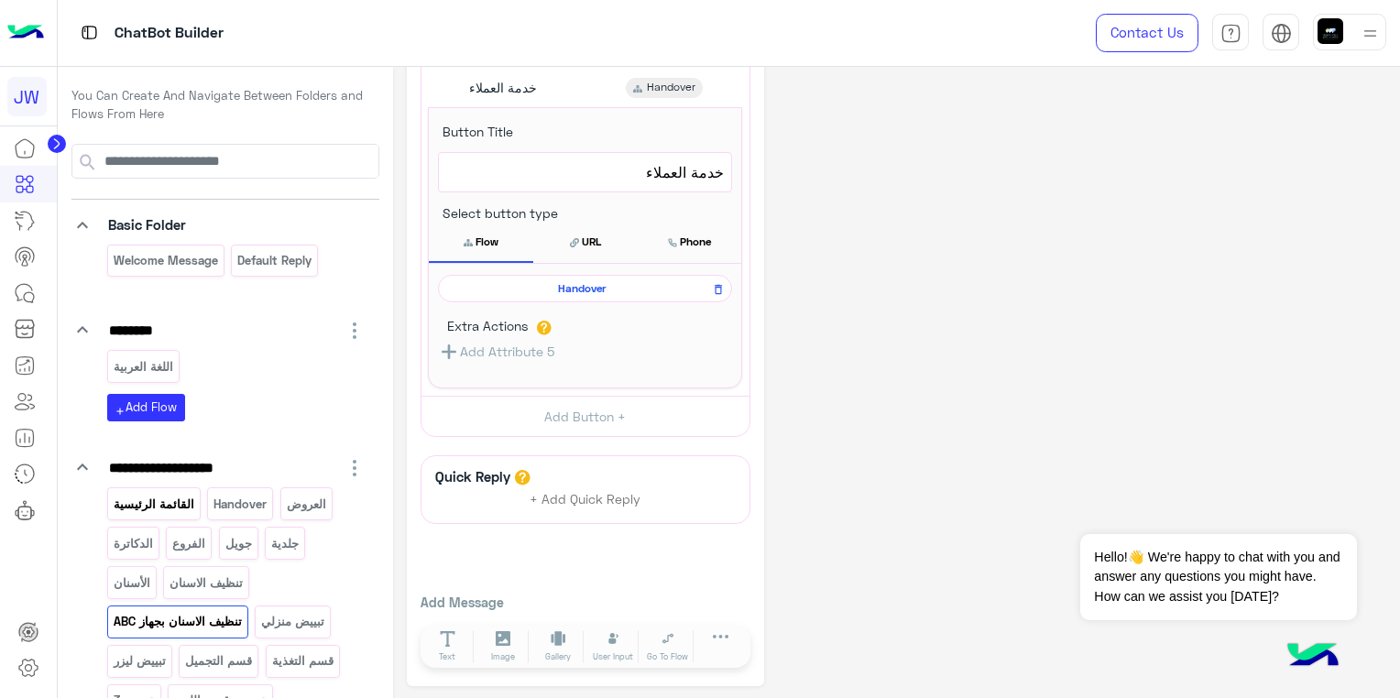
click at [137, 494] on p "القائمة الرئيسية" at bounding box center [153, 504] width 83 height 21
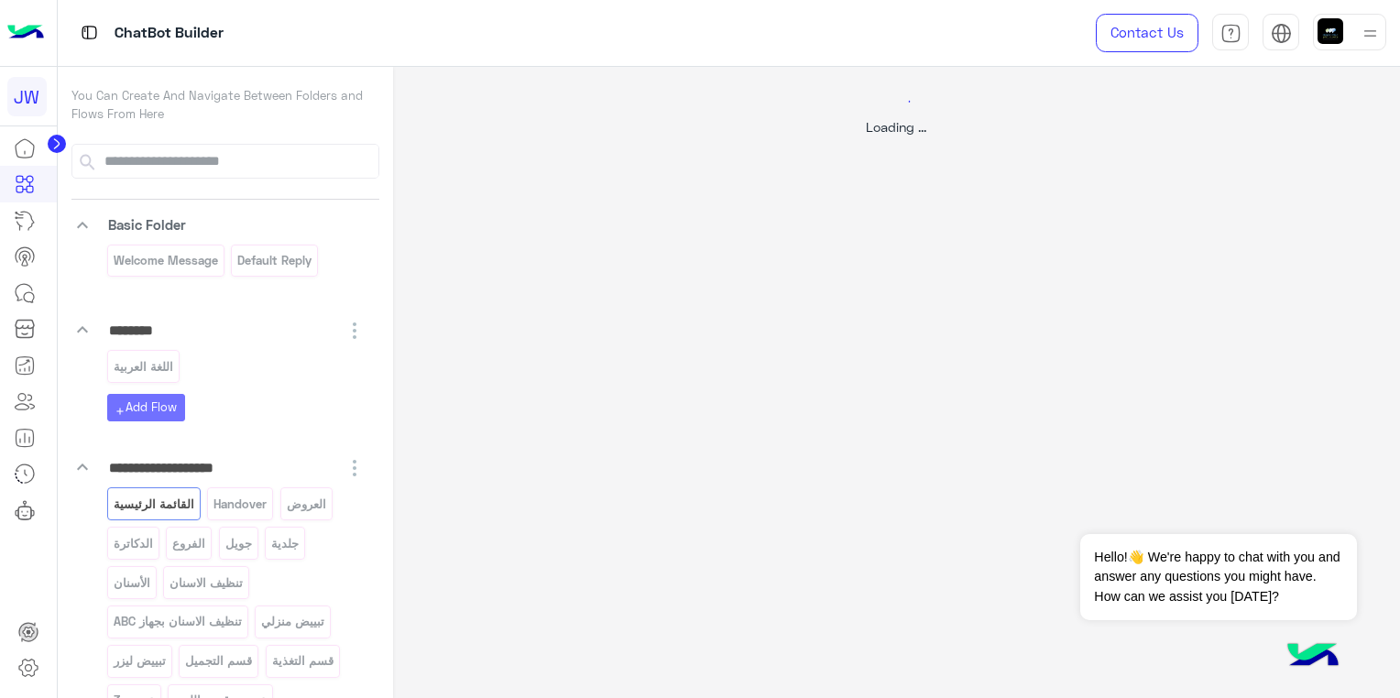
select select "*"
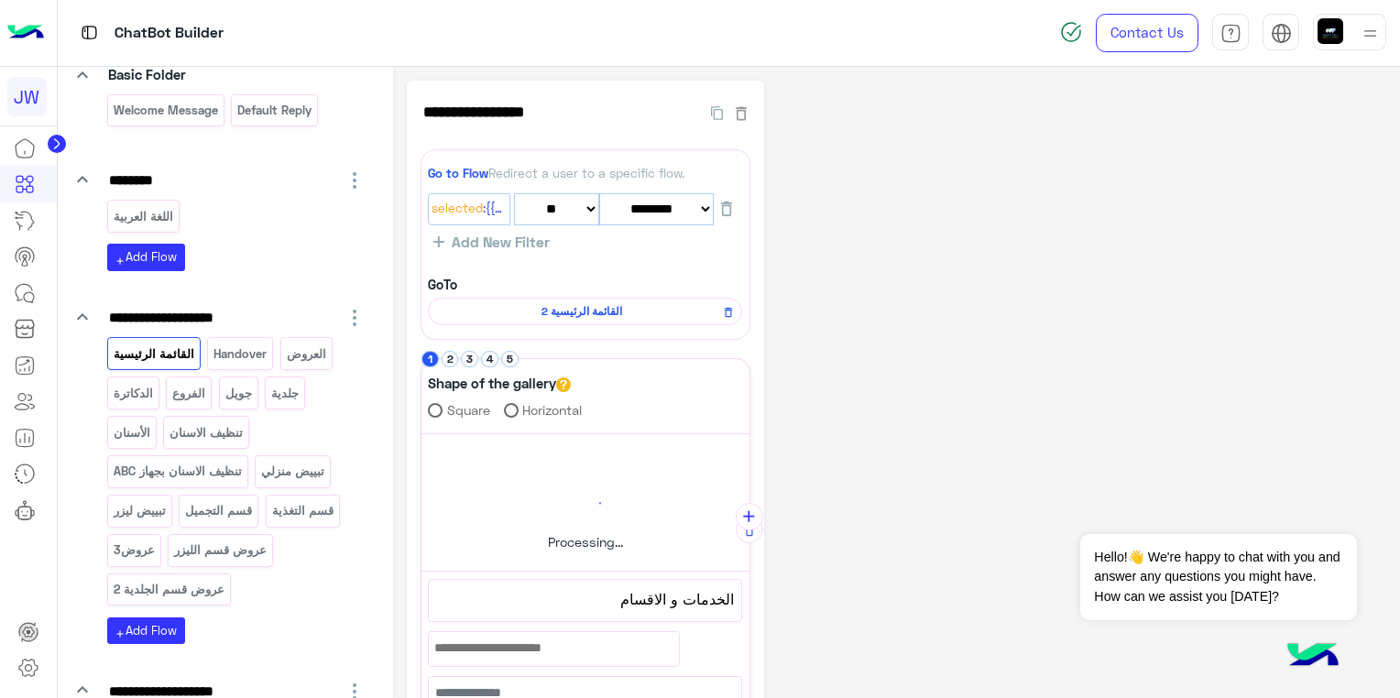
scroll to position [183, 0]
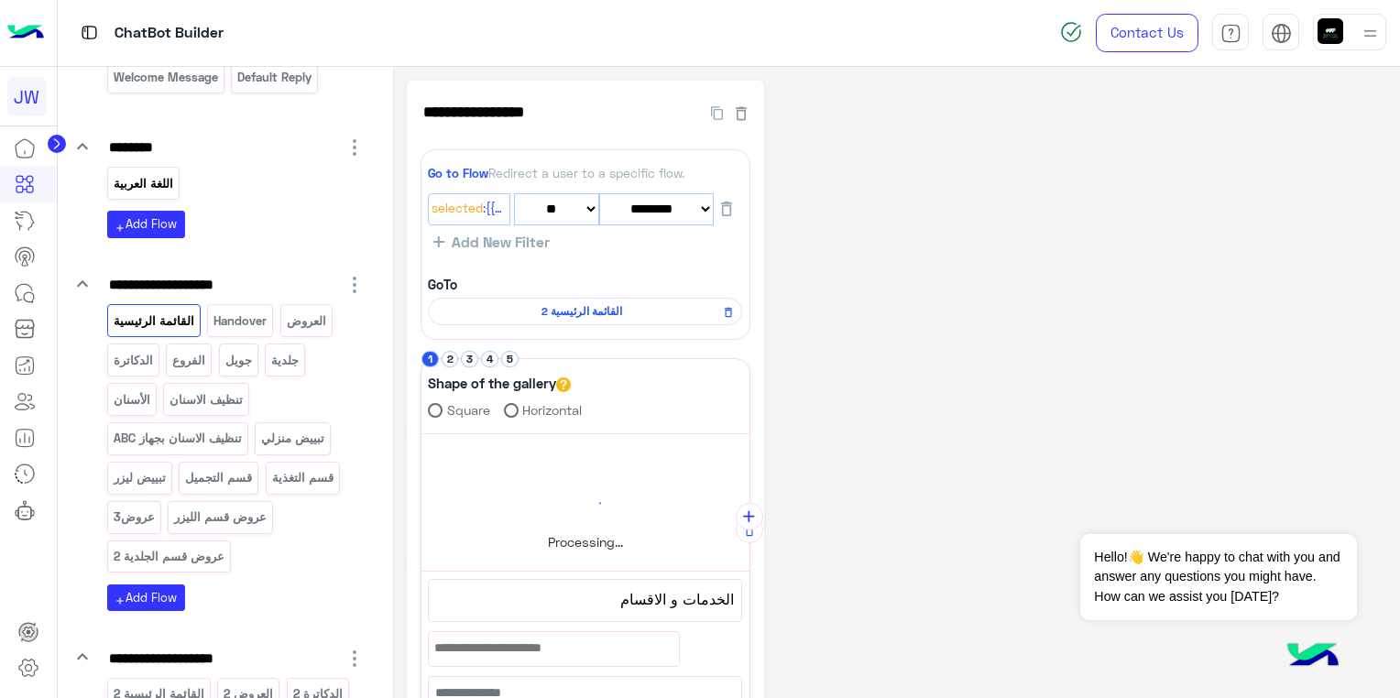
click at [174, 174] on p "اللغة العربية" at bounding box center [143, 183] width 62 height 21
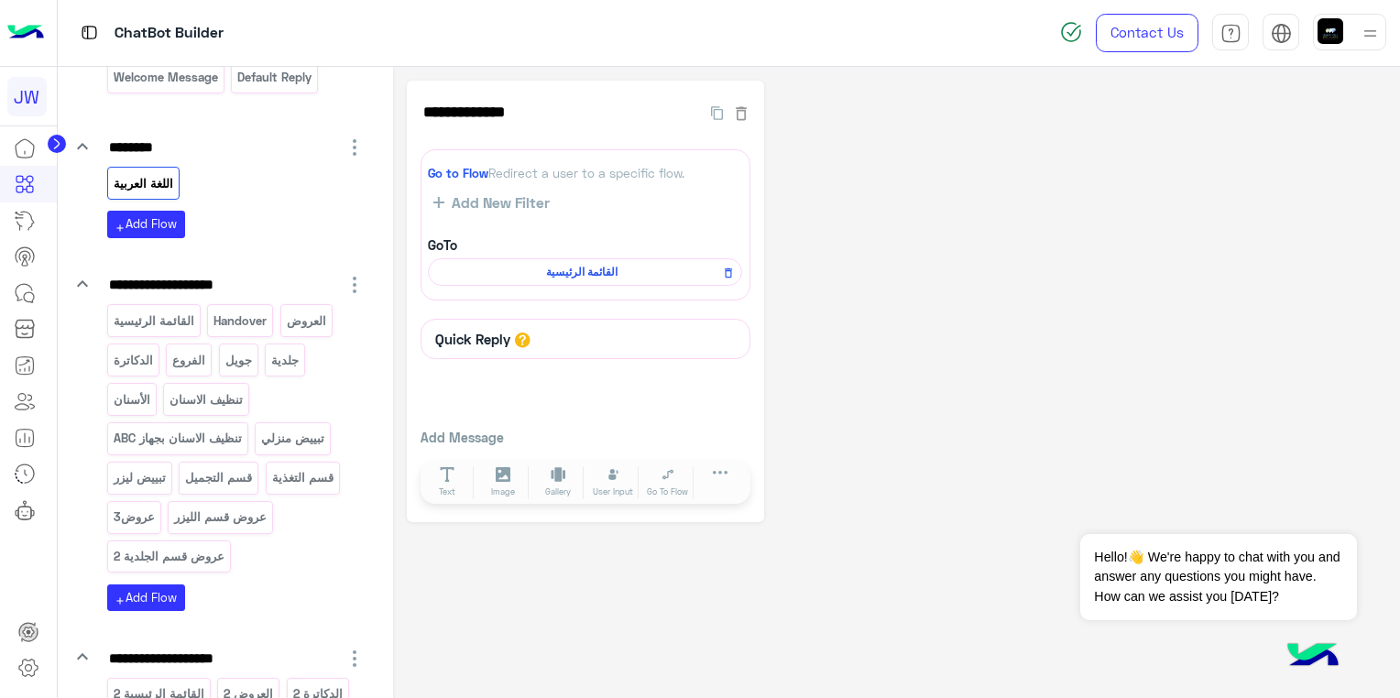
click at [60, 142] on circle at bounding box center [57, 144] width 18 height 18
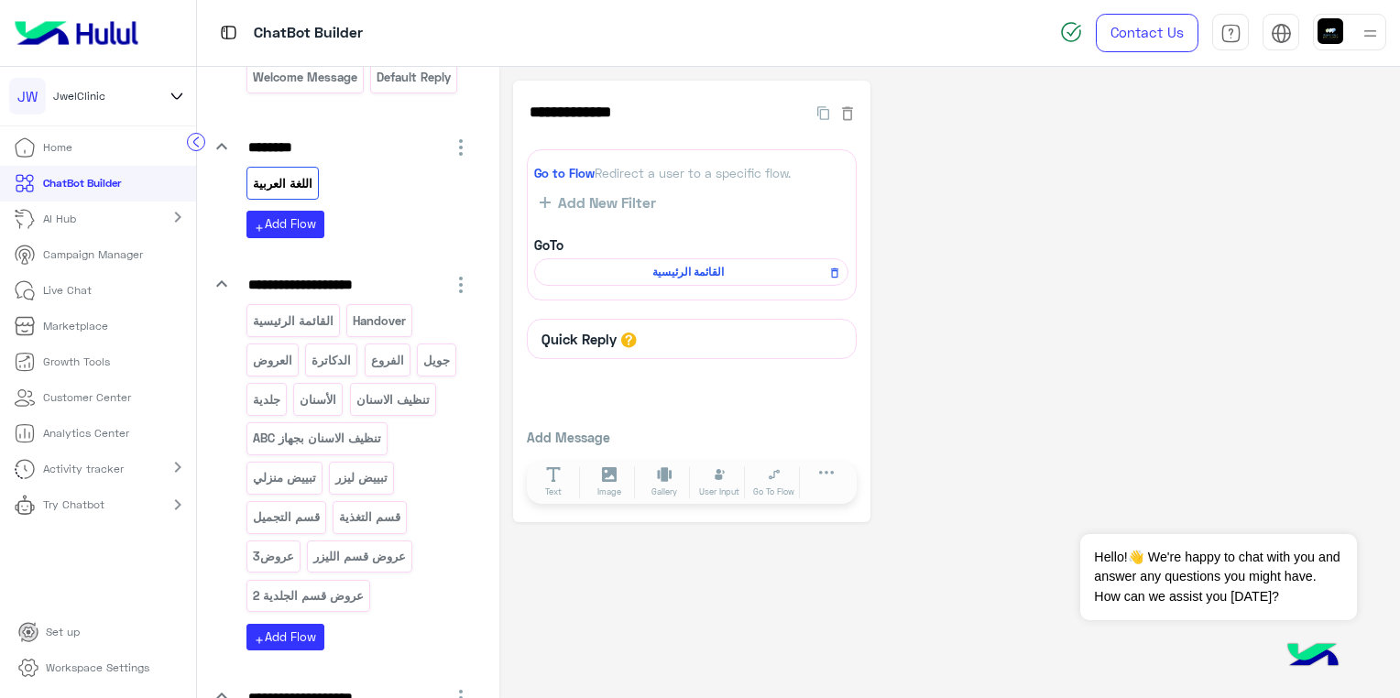
click at [177, 210] on mat-icon "chevron_right" at bounding box center [178, 217] width 22 height 22
click at [82, 249] on p "AI Training" at bounding box center [72, 253] width 53 height 16
click at [38, 260] on span "AI Training" at bounding box center [56, 253] width 85 height 18
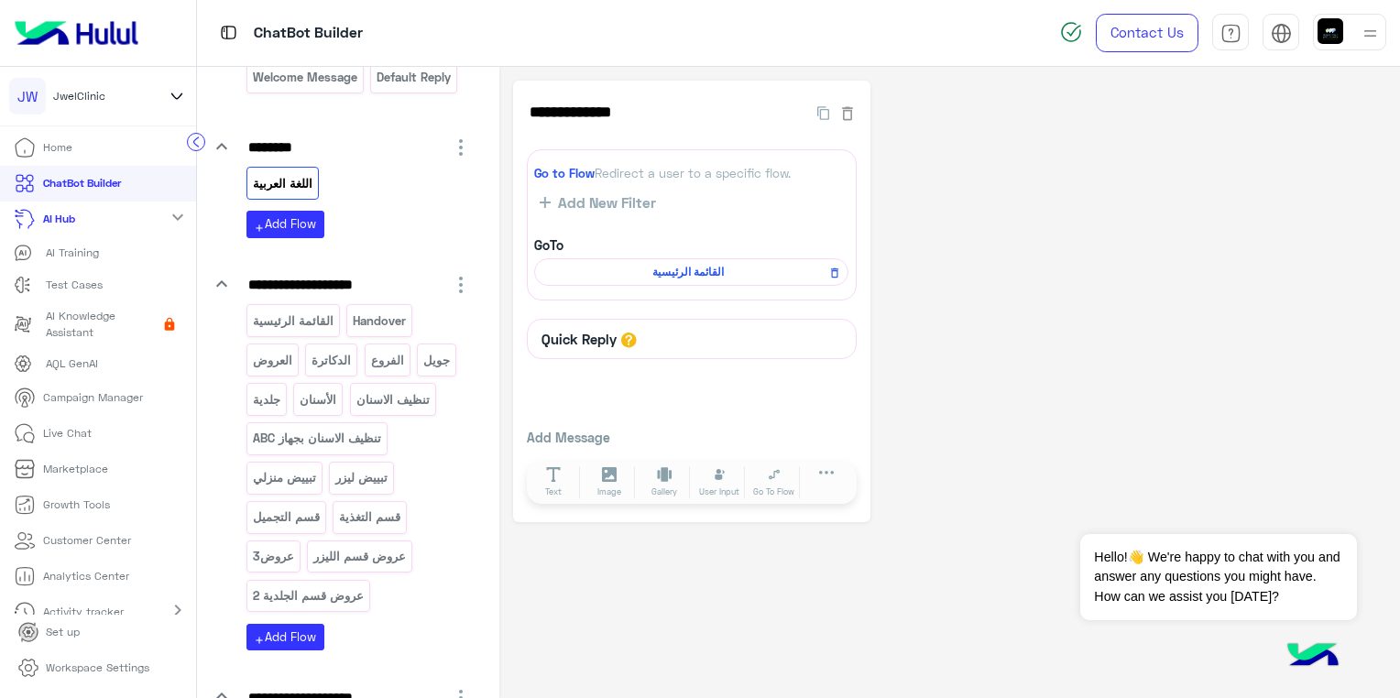
click at [51, 247] on p "AI Training" at bounding box center [72, 253] width 53 height 16
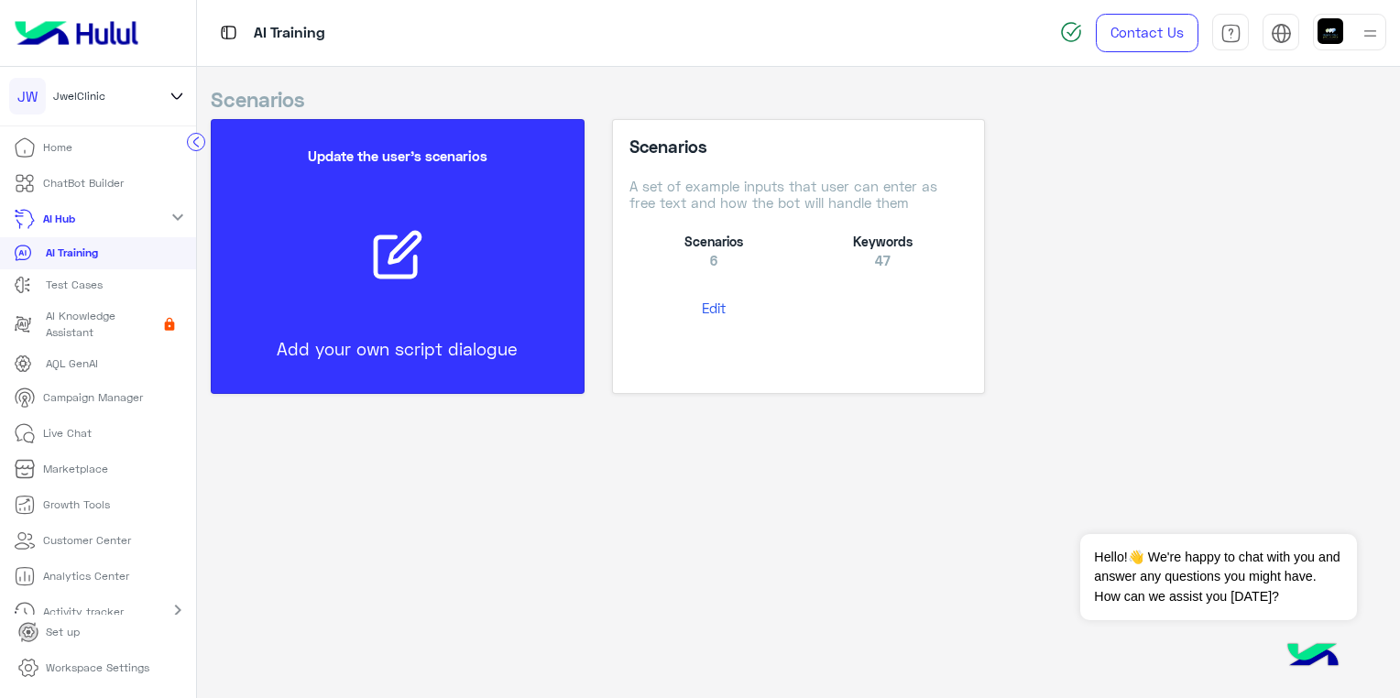
click at [400, 247] on icon at bounding box center [404, 247] width 29 height 29
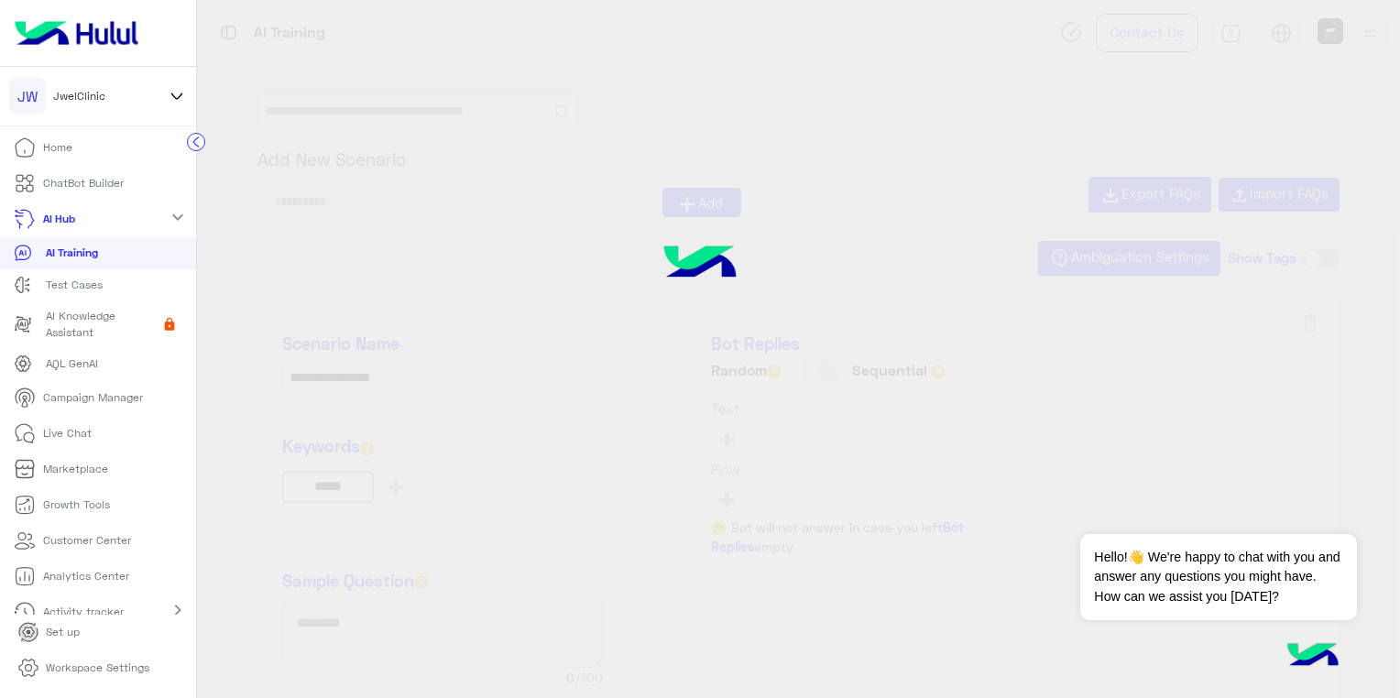
type input "******"
type input "********"
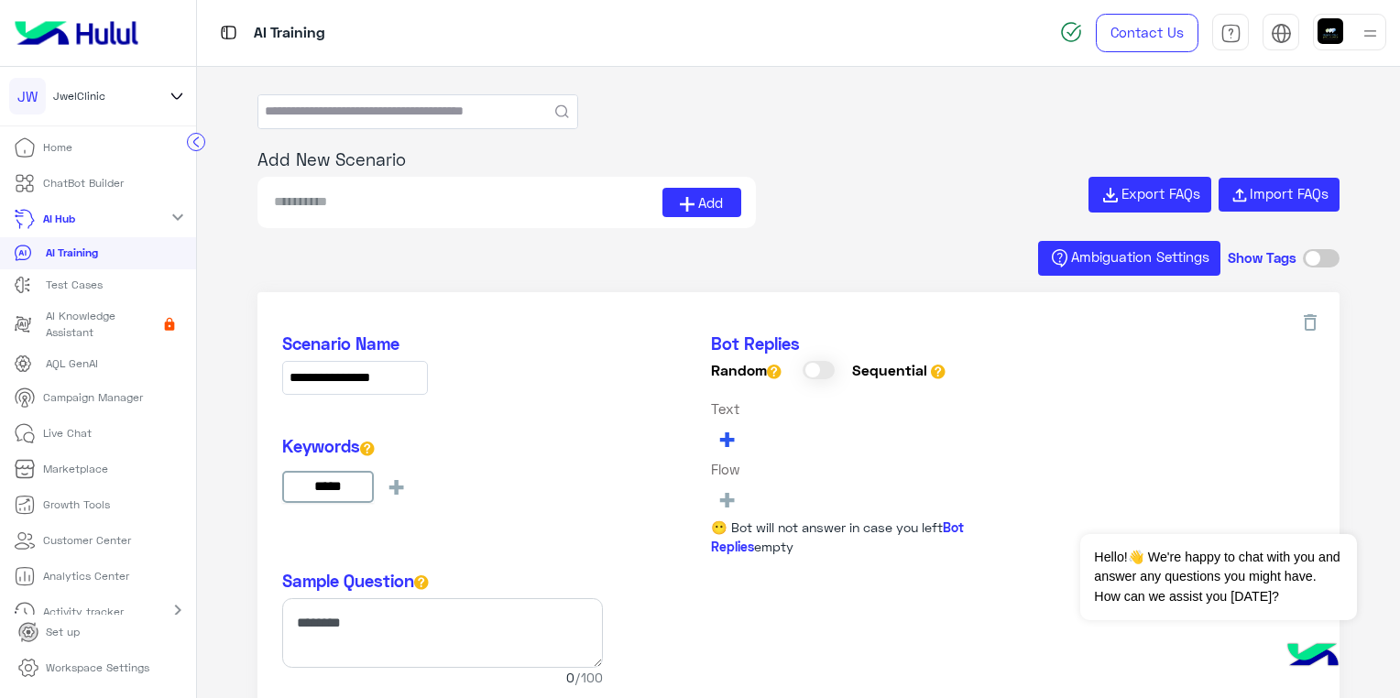
click at [736, 430] on span "+" at bounding box center [727, 438] width 21 height 30
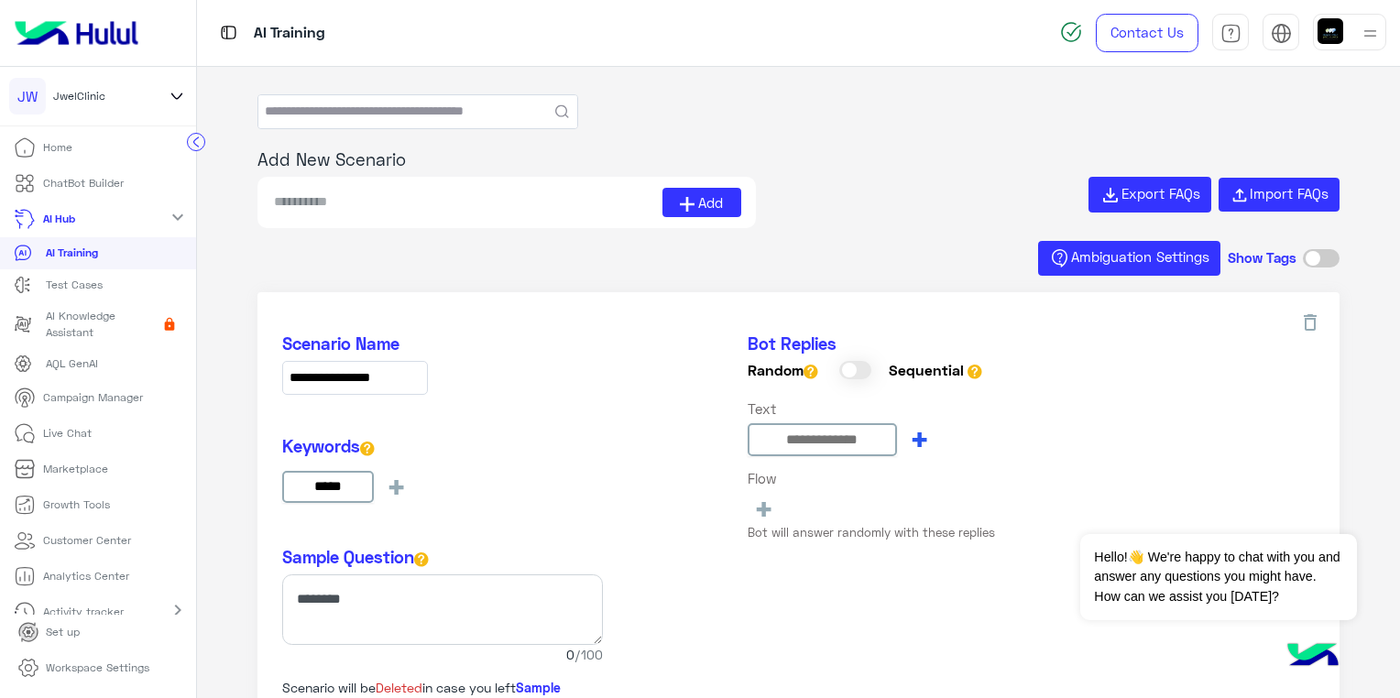
type input "**********"
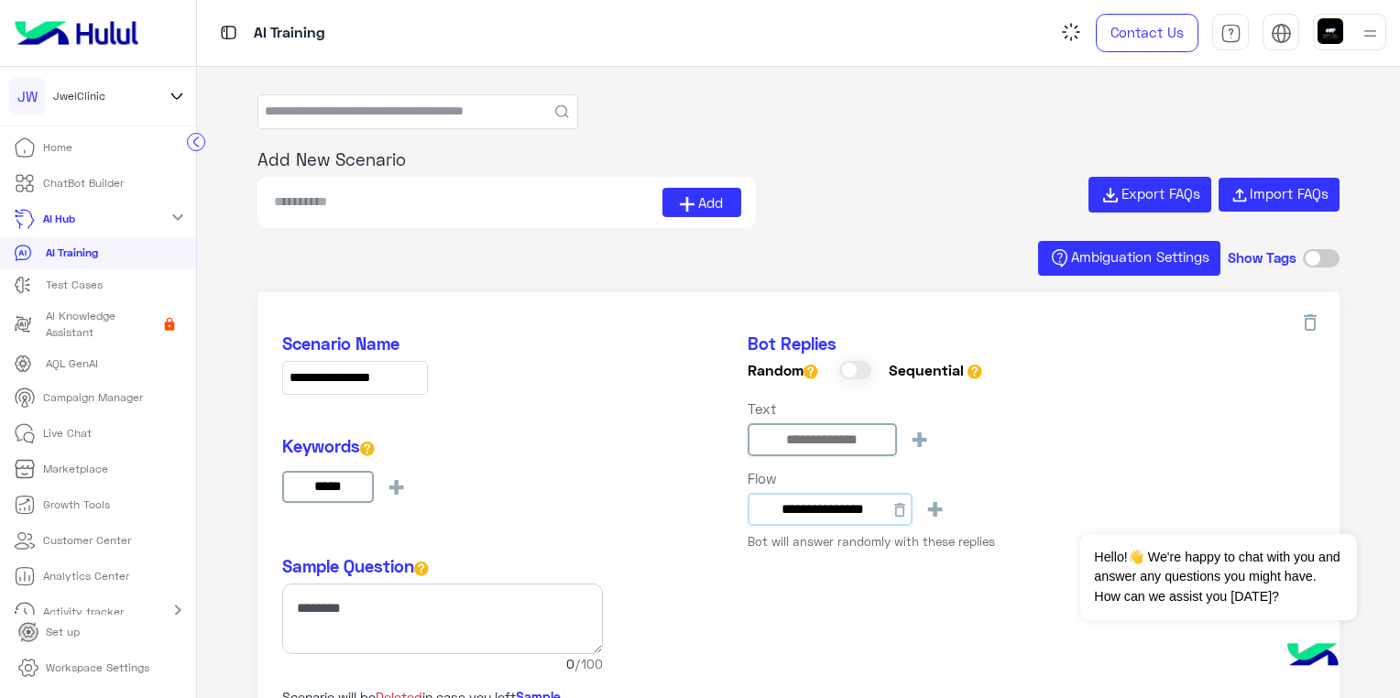
click at [781, 508] on div "**********" at bounding box center [871, 467] width 247 height 133
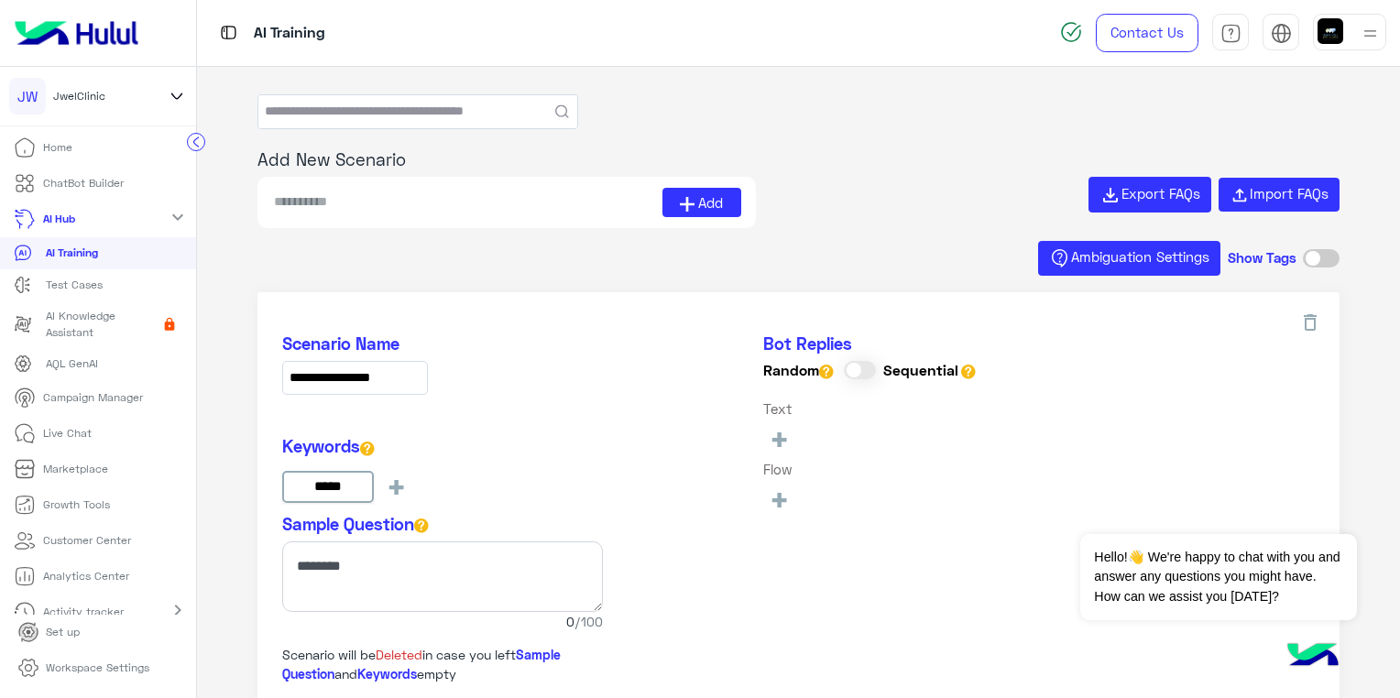
type input "**********"
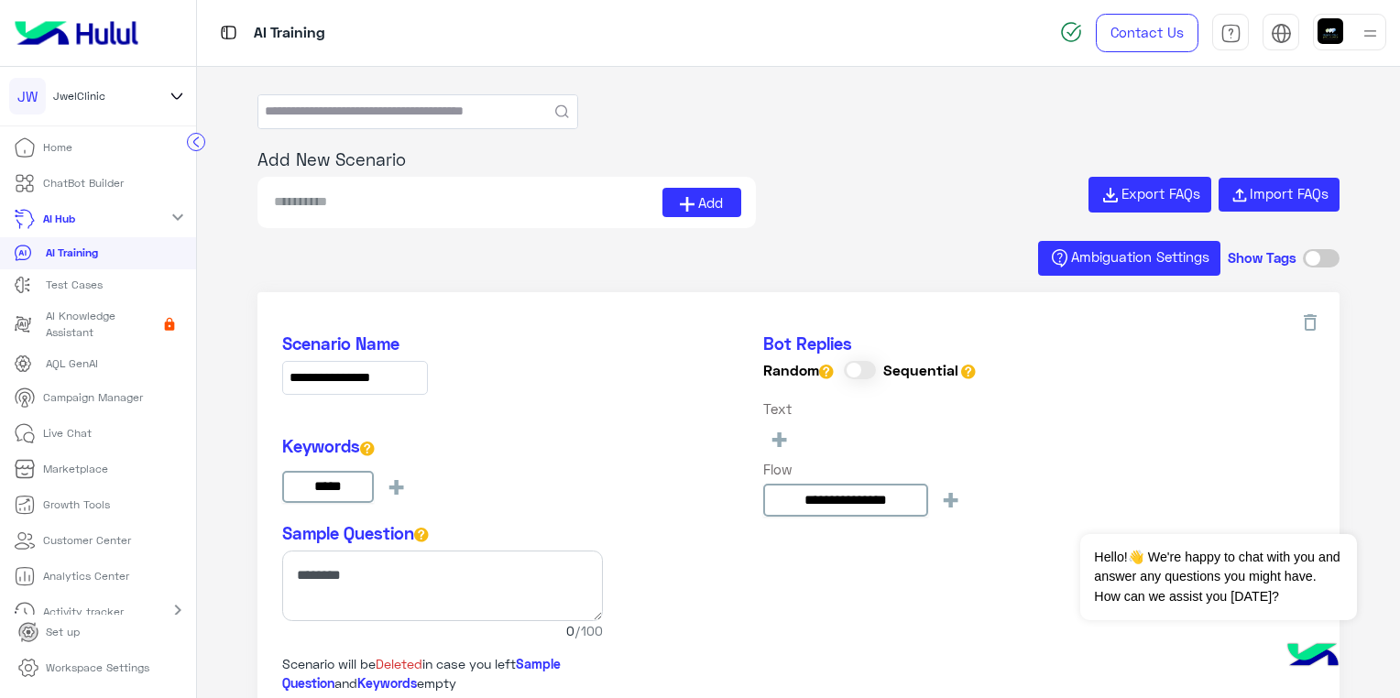
click at [136, 401] on p "Campaign Manager" at bounding box center [93, 398] width 100 height 16
